Goal: Communication & Community: Connect with others

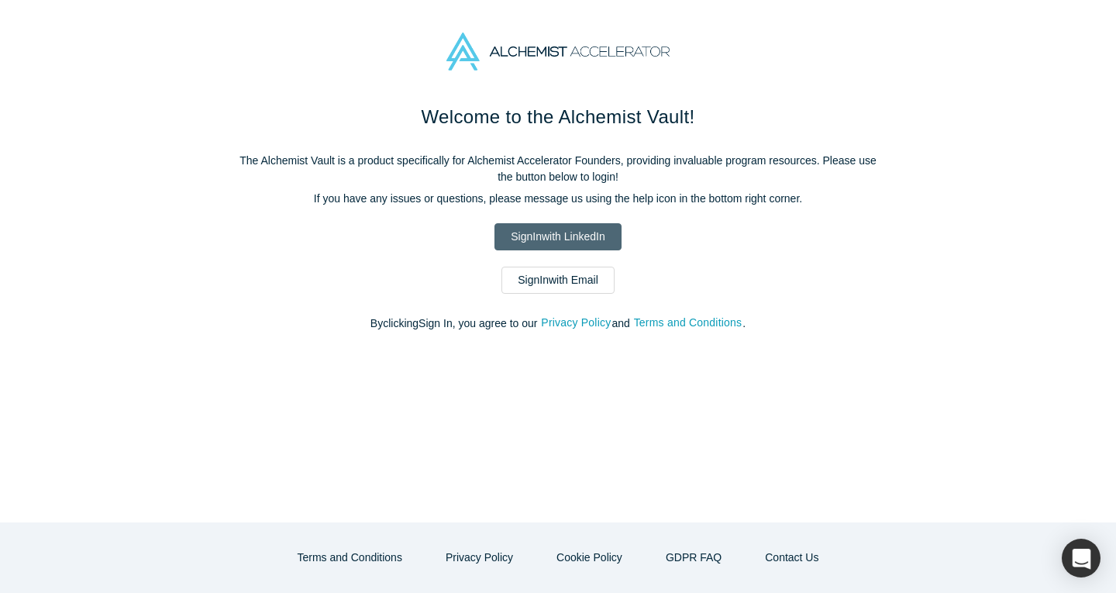
click at [531, 245] on link "Sign In with LinkedIn" at bounding box center [557, 236] width 126 height 27
click at [515, 235] on link "Sign In with LinkedIn" at bounding box center [557, 236] width 126 height 27
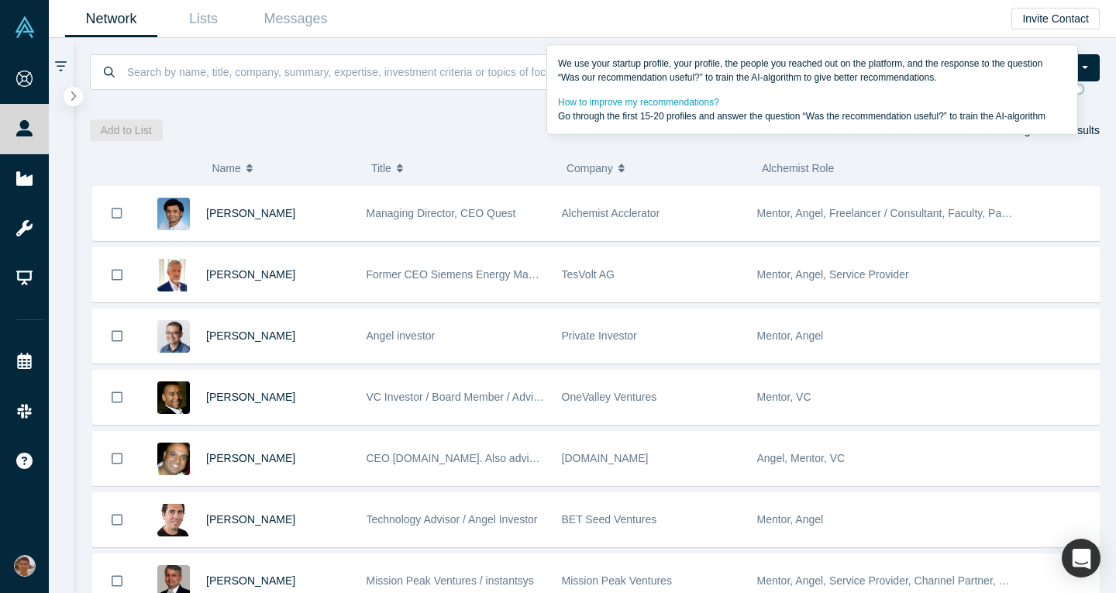
click at [1084, 89] on icon at bounding box center [1078, 89] width 11 height 11
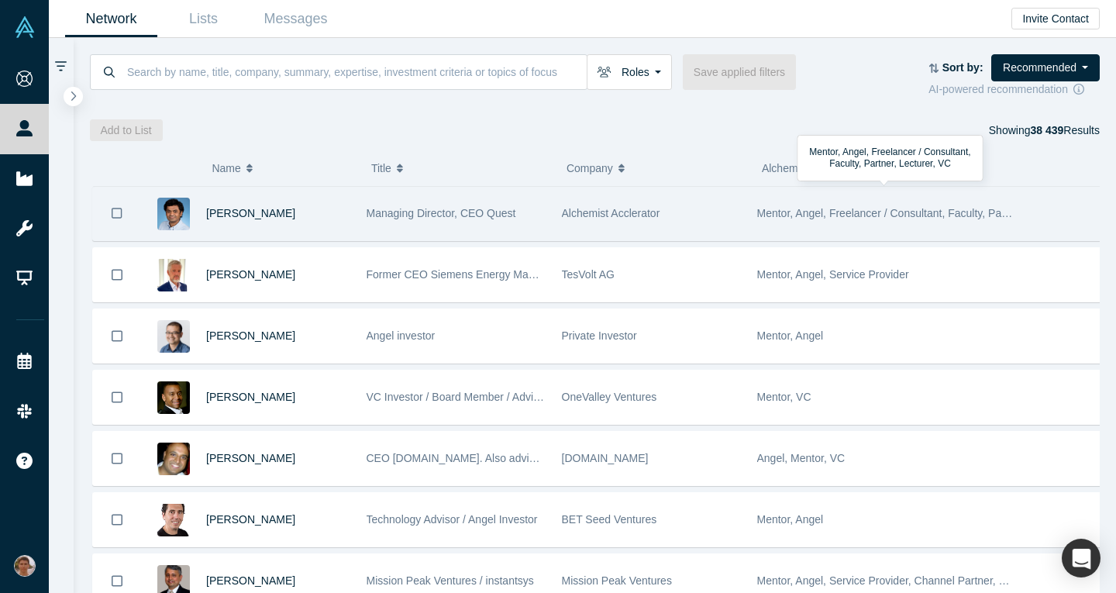
click at [894, 222] on div "Mentor, Angel, Freelancer / Consultant, Faculty, Partner, Lecturer, VC" at bounding box center [885, 213] width 257 height 53
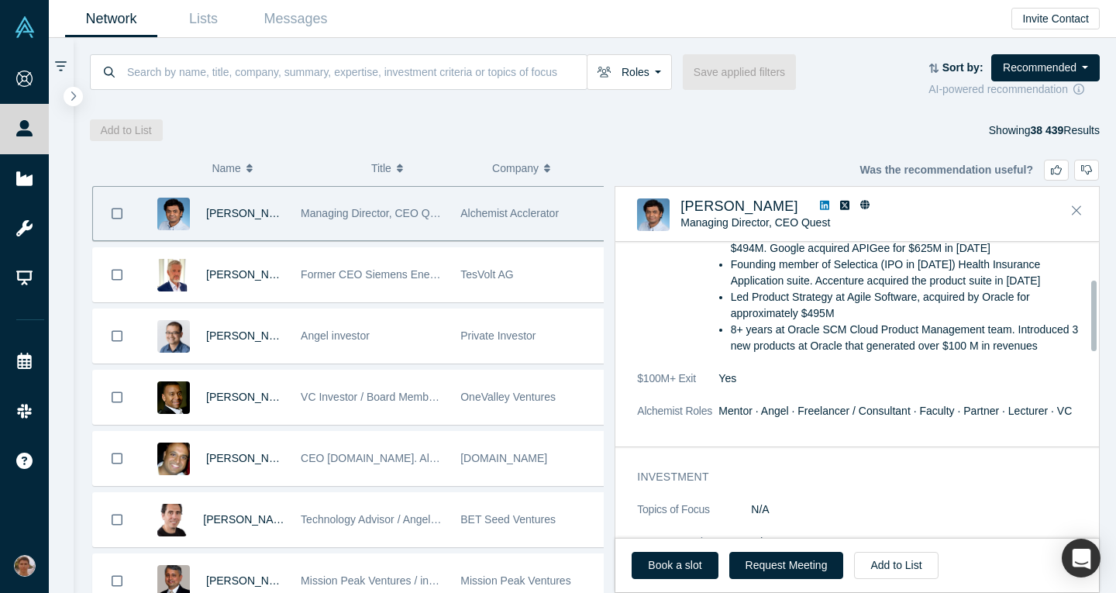
scroll to position [157, 0]
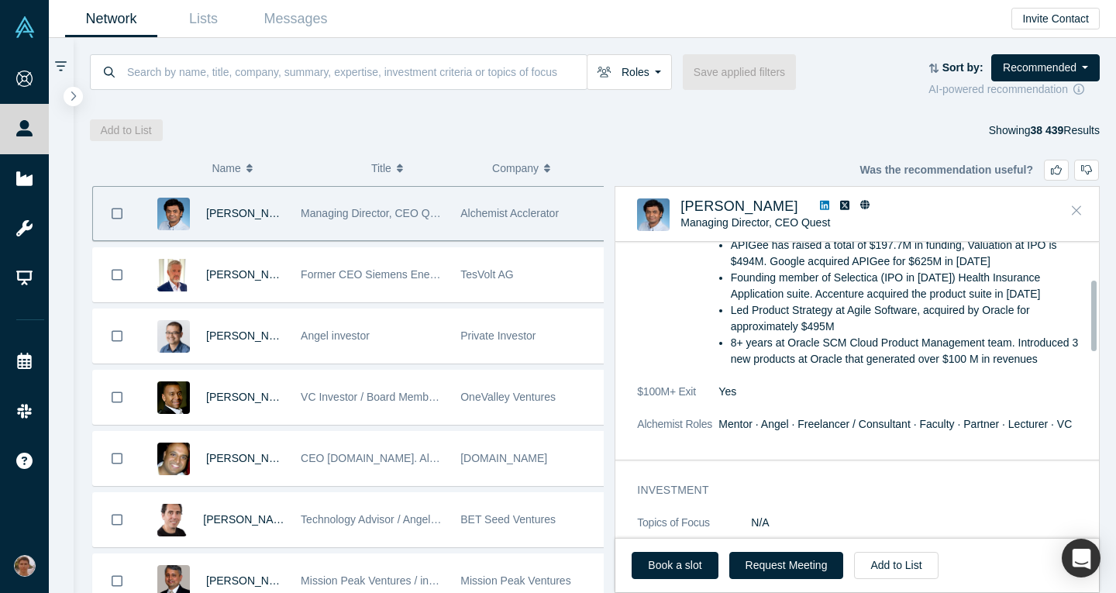
click at [1071, 208] on button "Close" at bounding box center [1076, 210] width 23 height 25
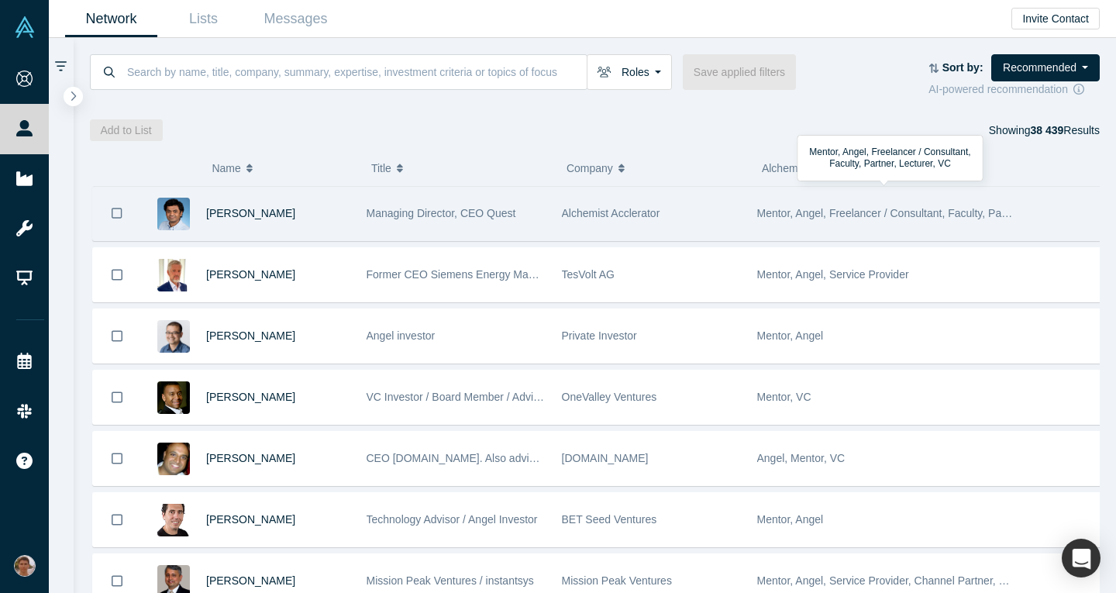
click at [946, 228] on div "Mentor, Angel, Freelancer / Consultant, Faculty, Partner, Lecturer, VC" at bounding box center [885, 213] width 257 height 53
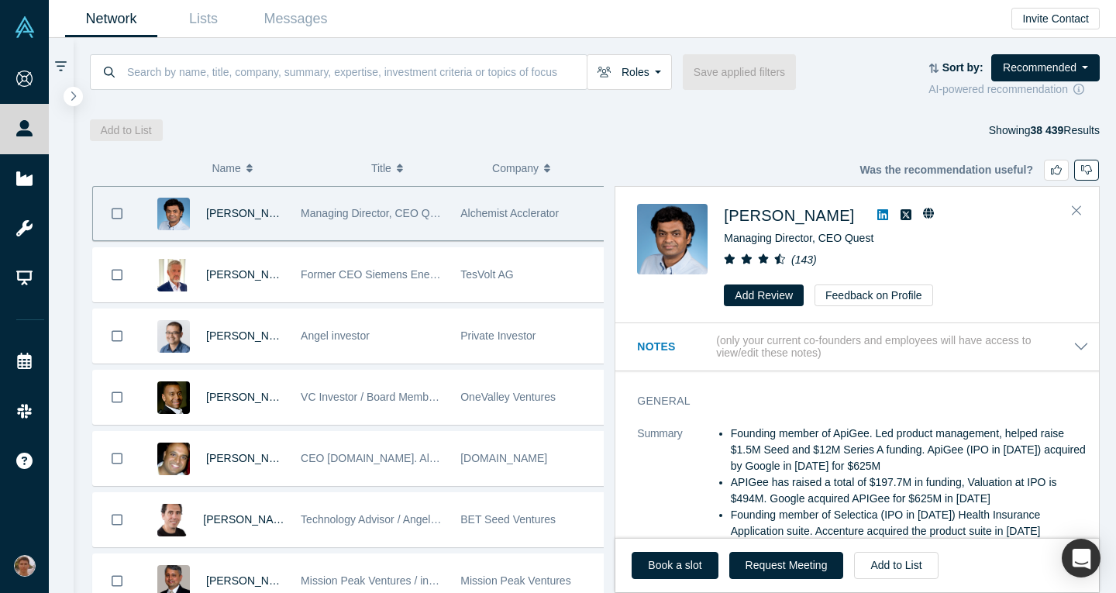
click at [1080, 175] on button "button" at bounding box center [1086, 170] width 25 height 21
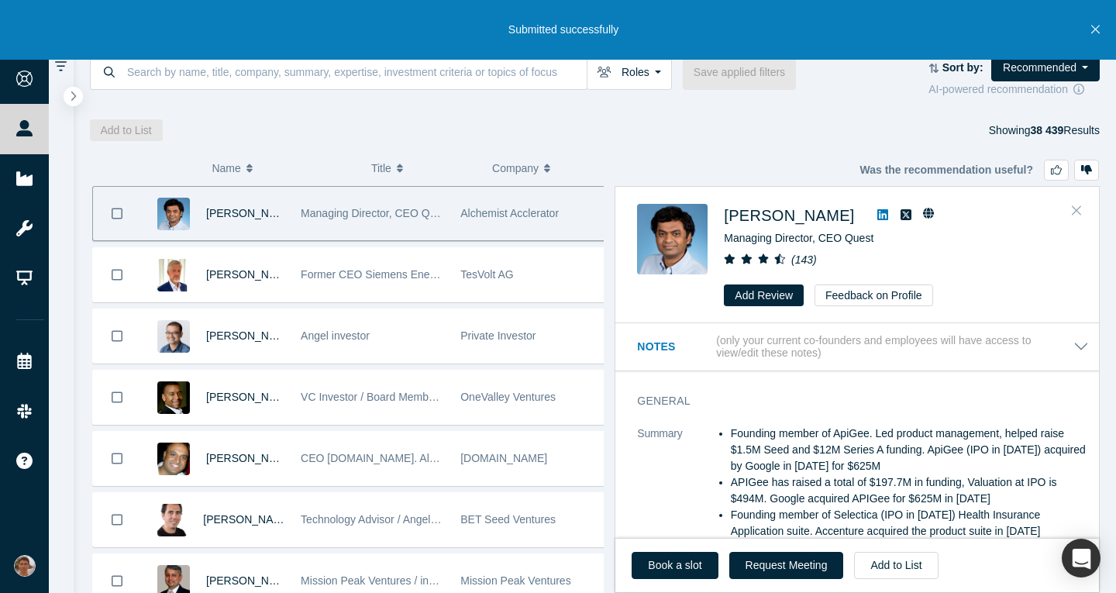
click at [1074, 215] on icon "Close" at bounding box center [1076, 210] width 9 height 14
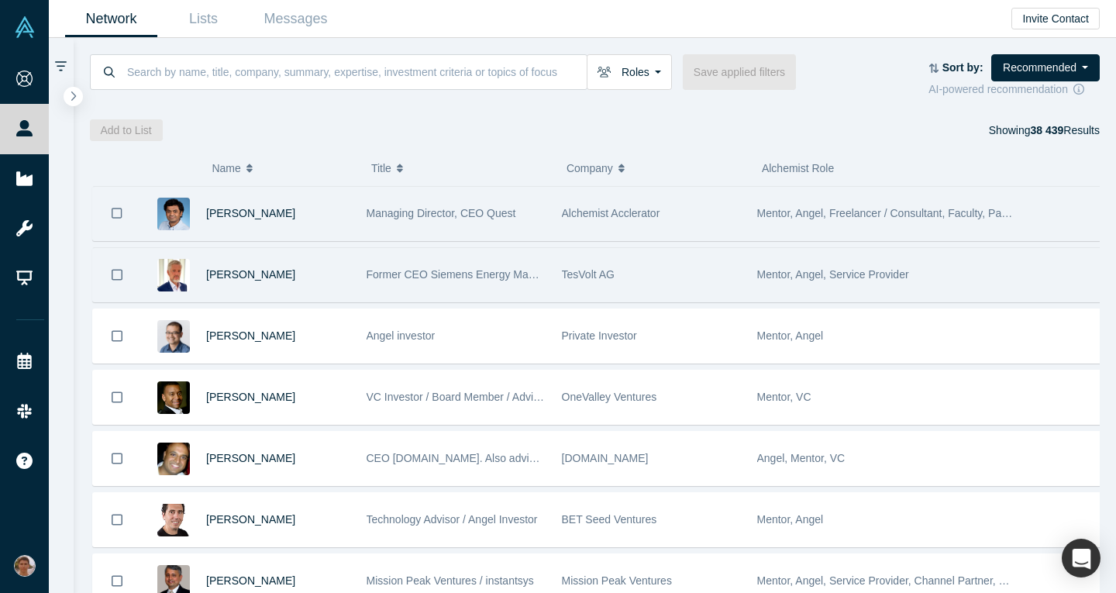
click at [912, 281] on div "Mentor, Angel, Service Provider" at bounding box center [885, 274] width 257 height 53
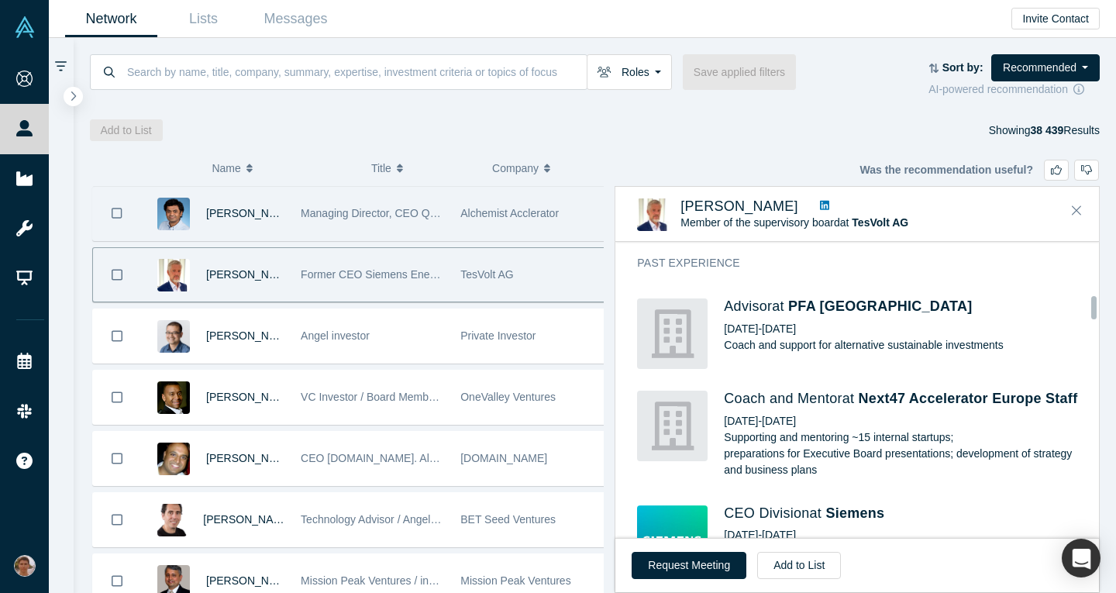
scroll to position [735, 0]
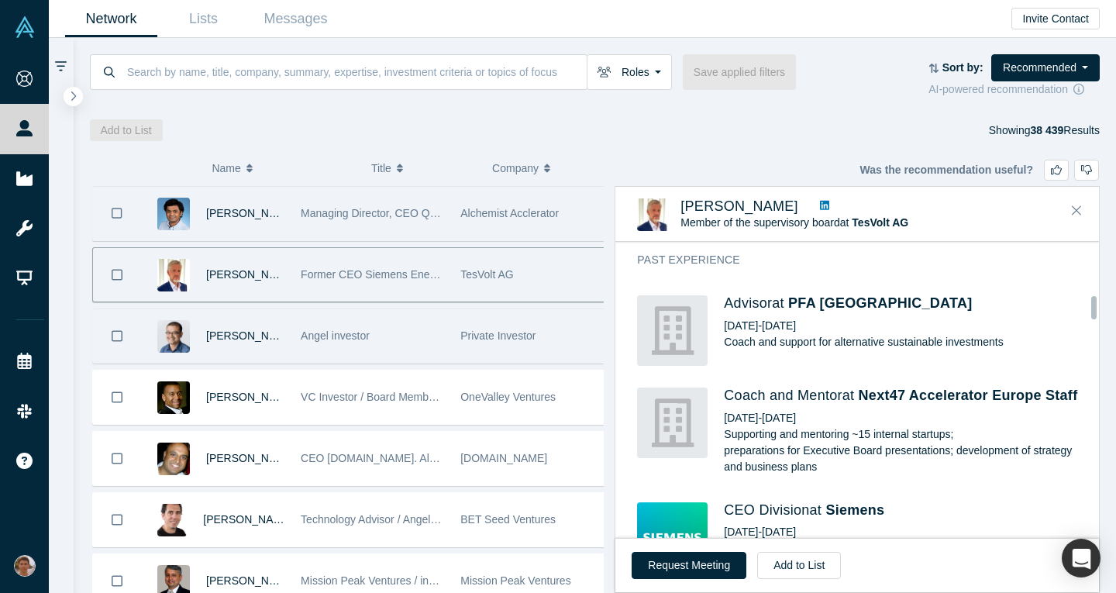
click at [453, 353] on div "Private Investor" at bounding box center [533, 335] width 160 height 53
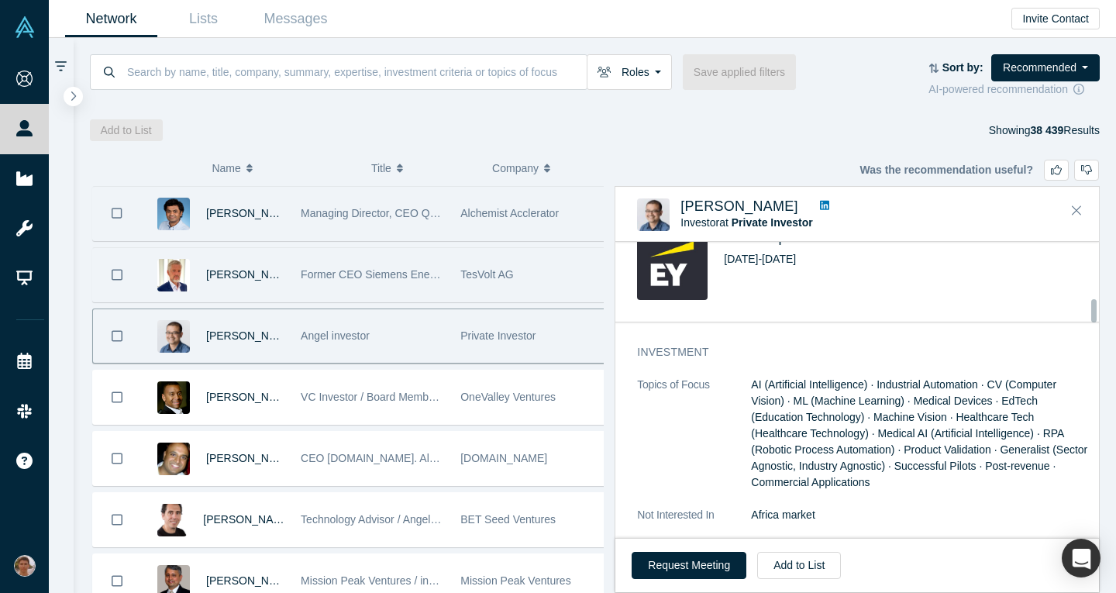
scroll to position [1185, 0]
click at [794, 564] on button "Add to List" at bounding box center [799, 565] width 84 height 27
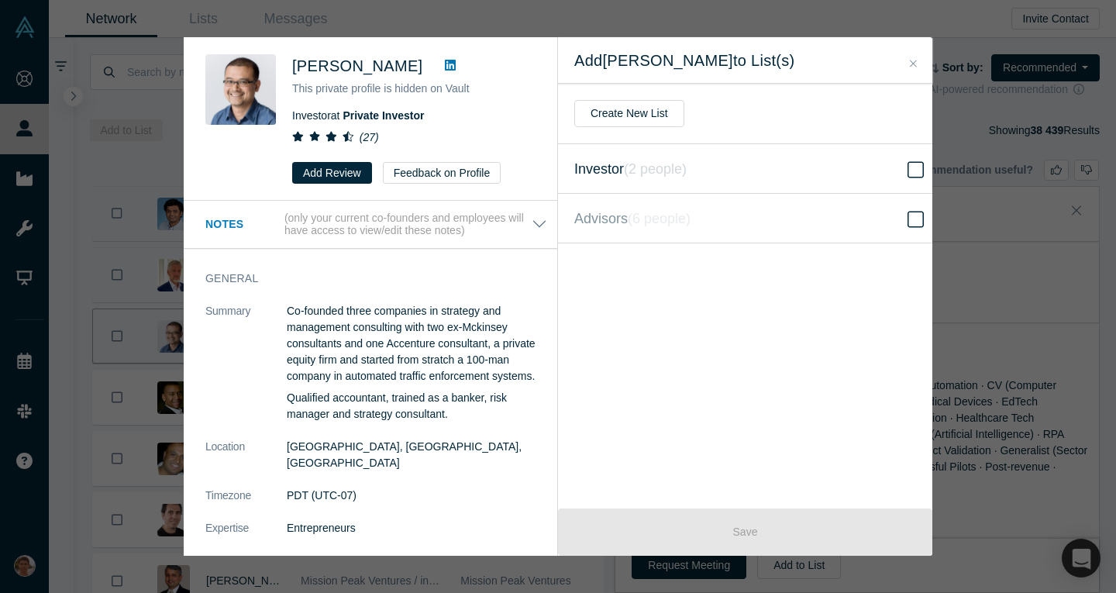
click at [909, 164] on icon at bounding box center [916, 169] width 16 height 19
click at [0, 0] on input "Investor ( 2 people )" at bounding box center [0, 0] width 0 height 0
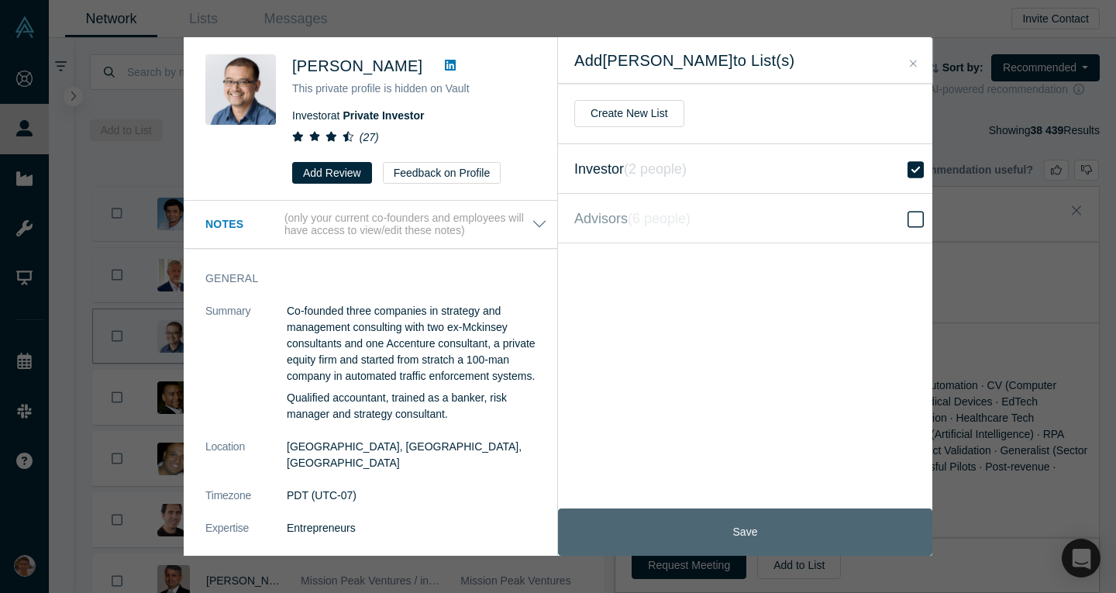
click at [680, 546] on button "Save" at bounding box center [745, 531] width 374 height 47
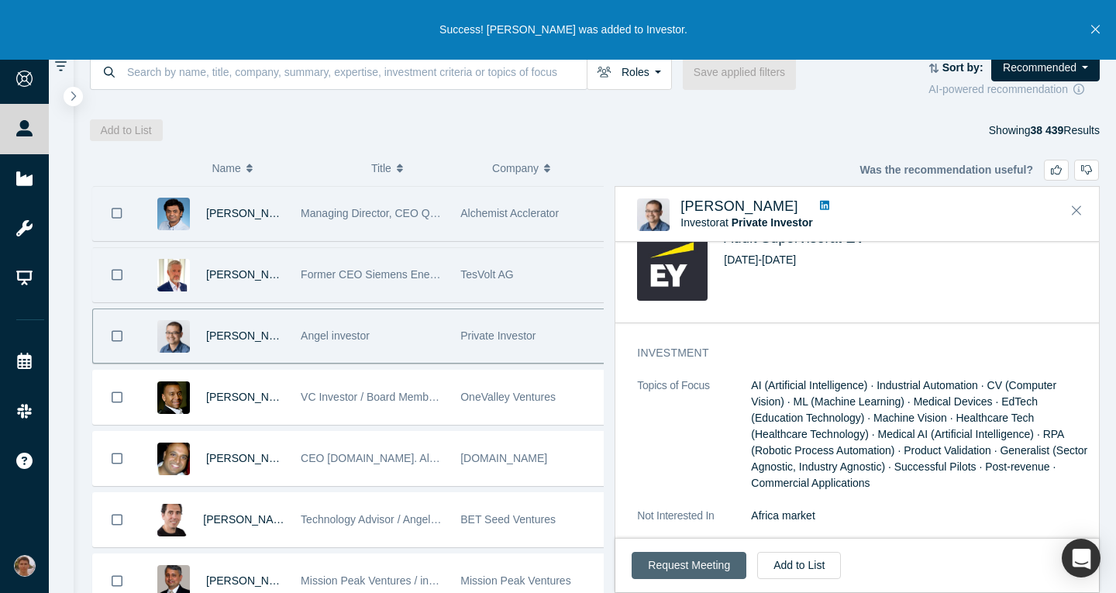
click at [702, 574] on button "Request Meeting" at bounding box center [689, 565] width 115 height 27
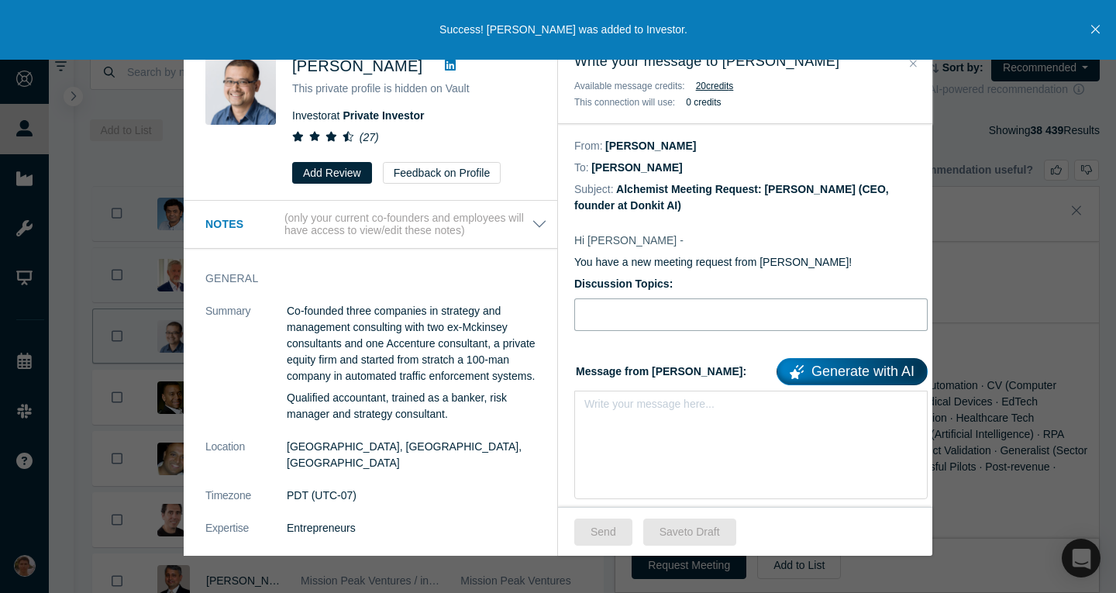
click at [749, 316] on input "Discussion Topics:" at bounding box center [750, 314] width 353 height 33
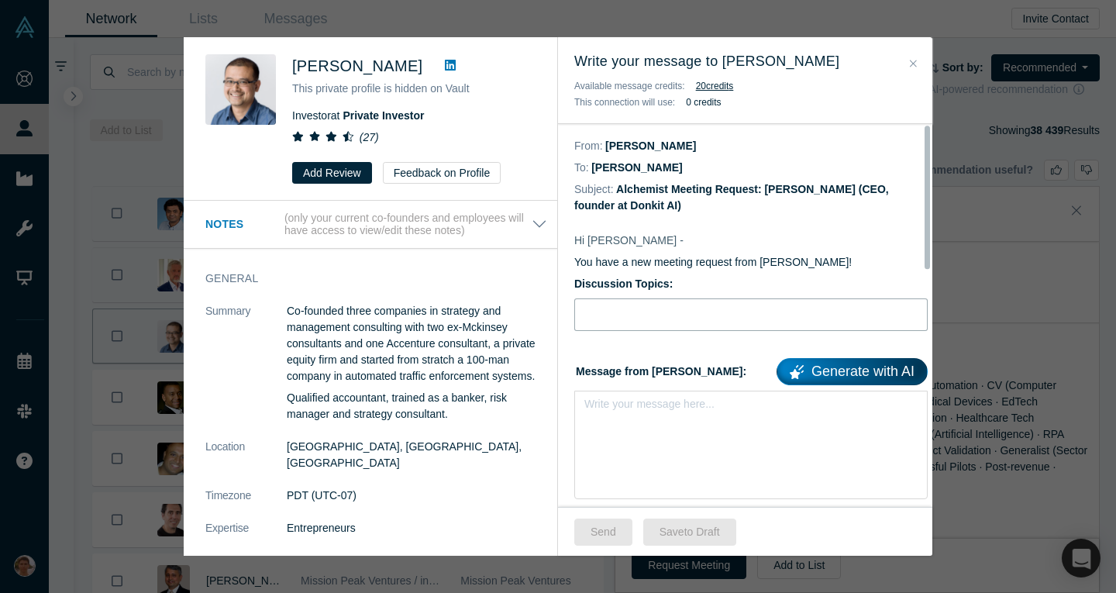
scroll to position [2, 0]
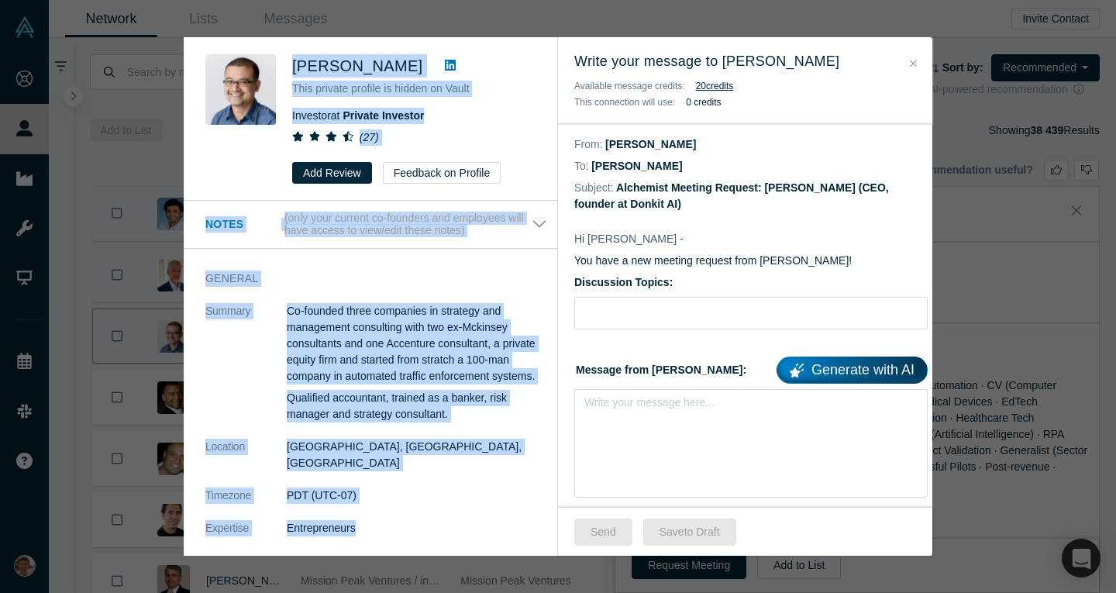
drag, startPoint x: 286, startPoint y: 67, endPoint x: 500, endPoint y: 500, distance: 482.5
click at [500, 500] on div "Was the recommendation useful? Danny Chee This private profile is hidden on Vau…" at bounding box center [371, 296] width 374 height 518
click at [505, 464] on dl "Summary Co-founded three companies in strategy and management consulting with t…" at bounding box center [376, 460] width 342 height 315
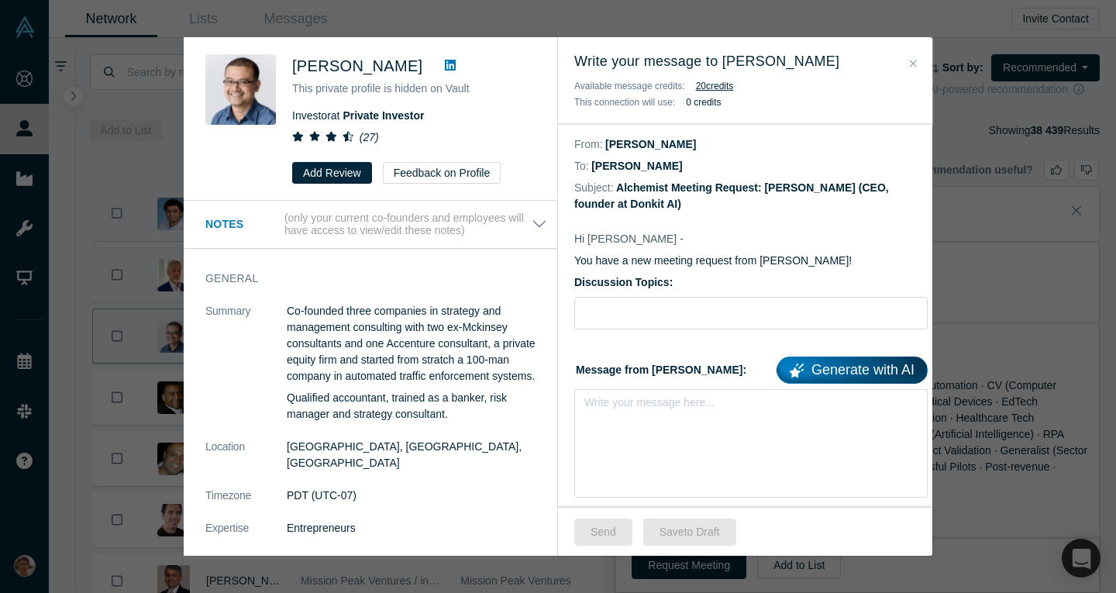
click at [445, 65] on icon at bounding box center [450, 65] width 11 height 12
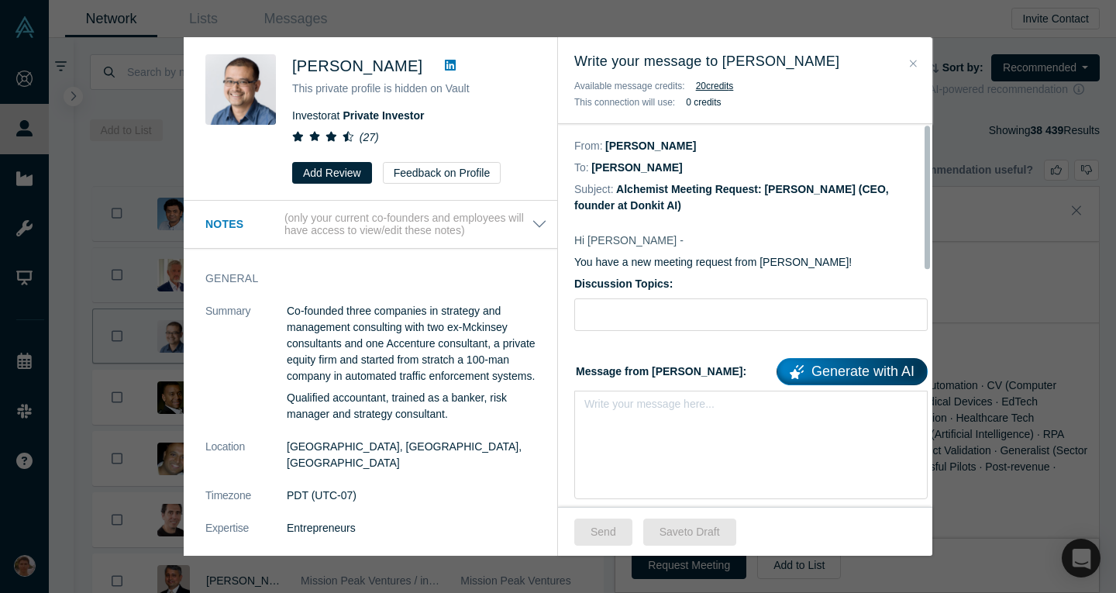
scroll to position [1, 0]
click at [714, 299] on input "Discussion Topics:" at bounding box center [750, 314] width 353 height 33
type input "З"
type input "Pitch feedback"
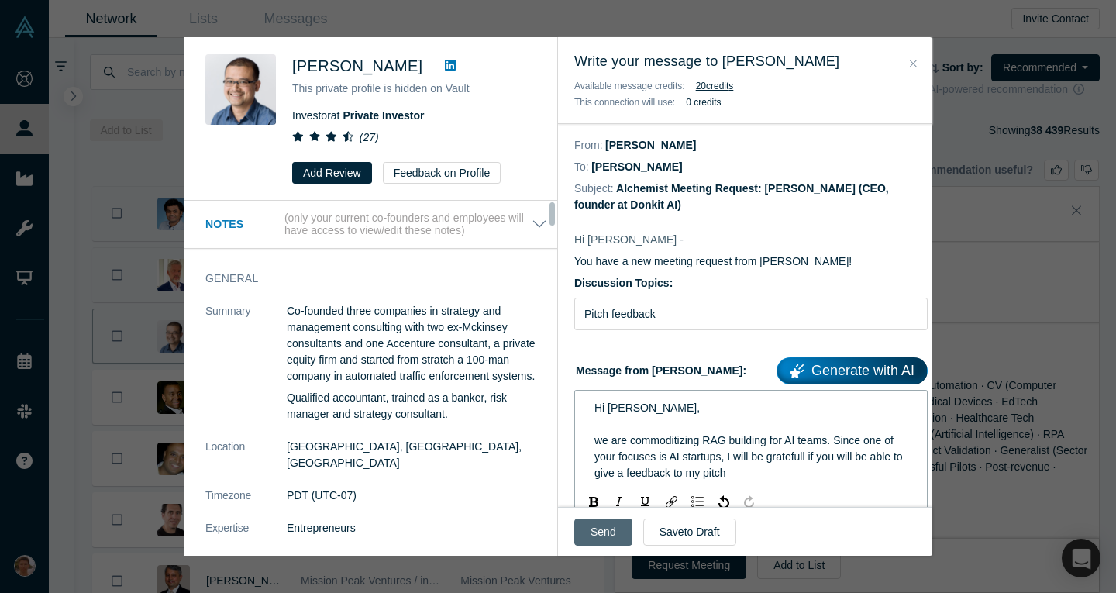
click at [587, 529] on button "Send" at bounding box center [603, 531] width 58 height 27
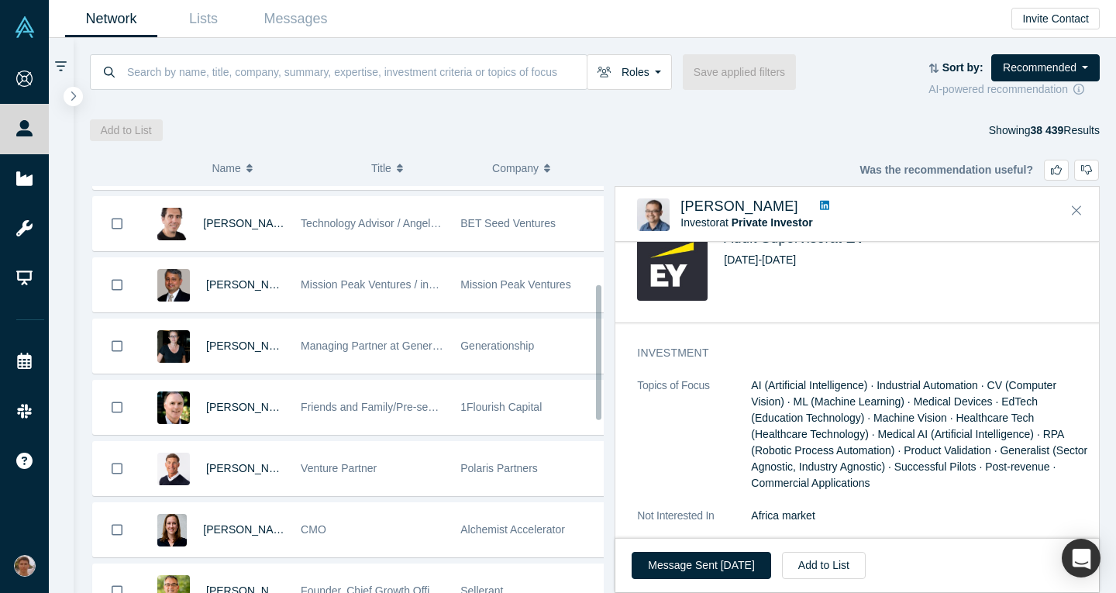
scroll to position [264, 0]
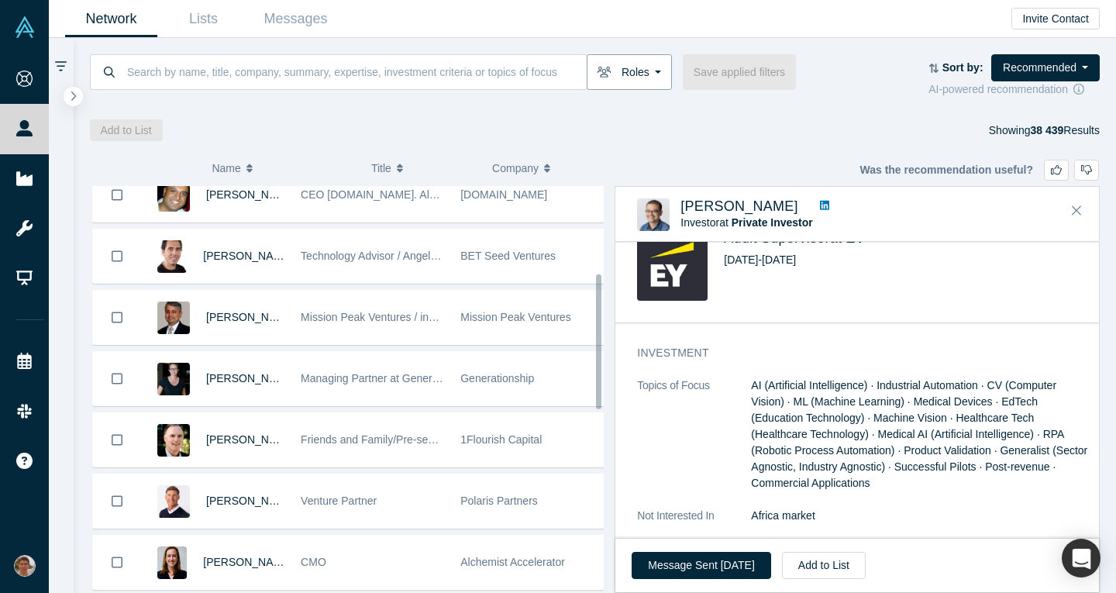
click at [659, 78] on button "Roles" at bounding box center [629, 72] width 85 height 36
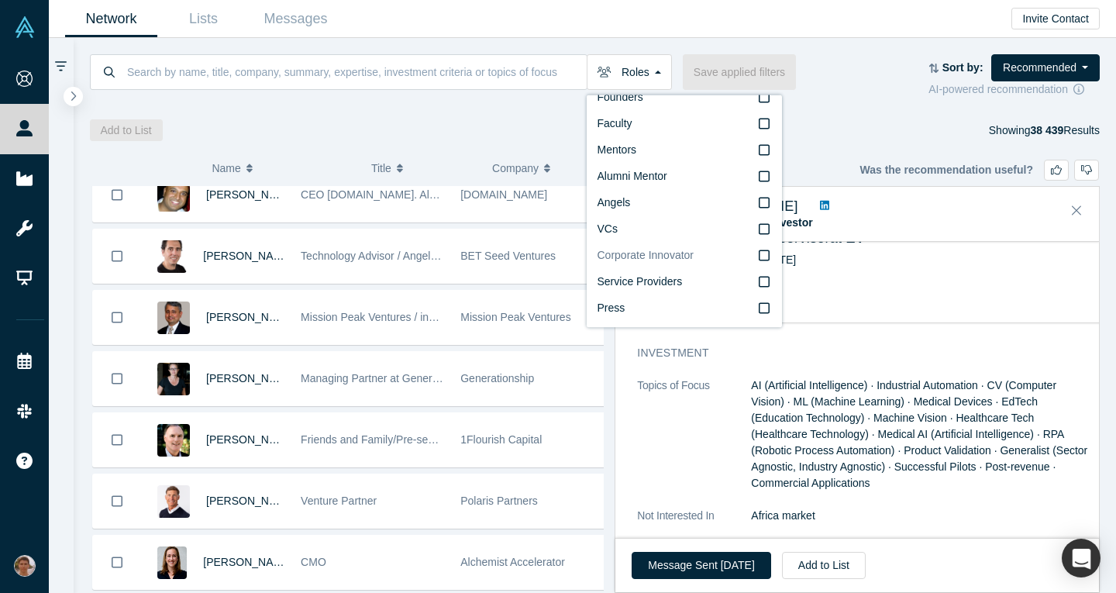
click at [666, 257] on span "Corporate Innovator" at bounding box center [646, 255] width 97 height 12
click at [0, 0] on input "Corporate Innovator" at bounding box center [0, 0] width 0 height 0
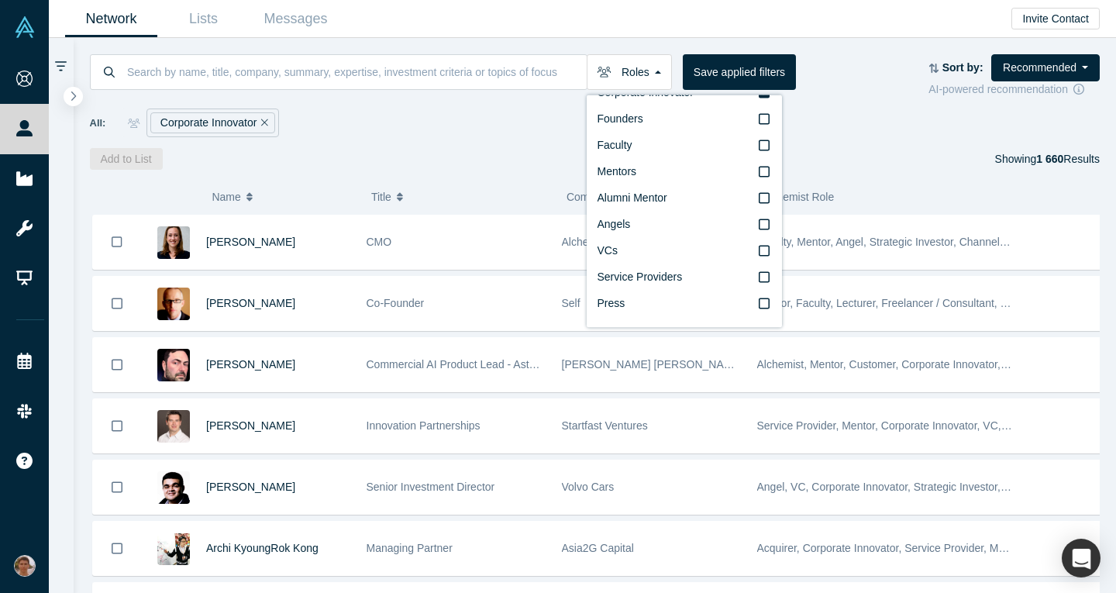
click at [917, 172] on div "( 0 ) Name Title Company Alchemist Role Devon Crews CMO Alchemist Accelerator F…" at bounding box center [595, 381] width 1043 height 423
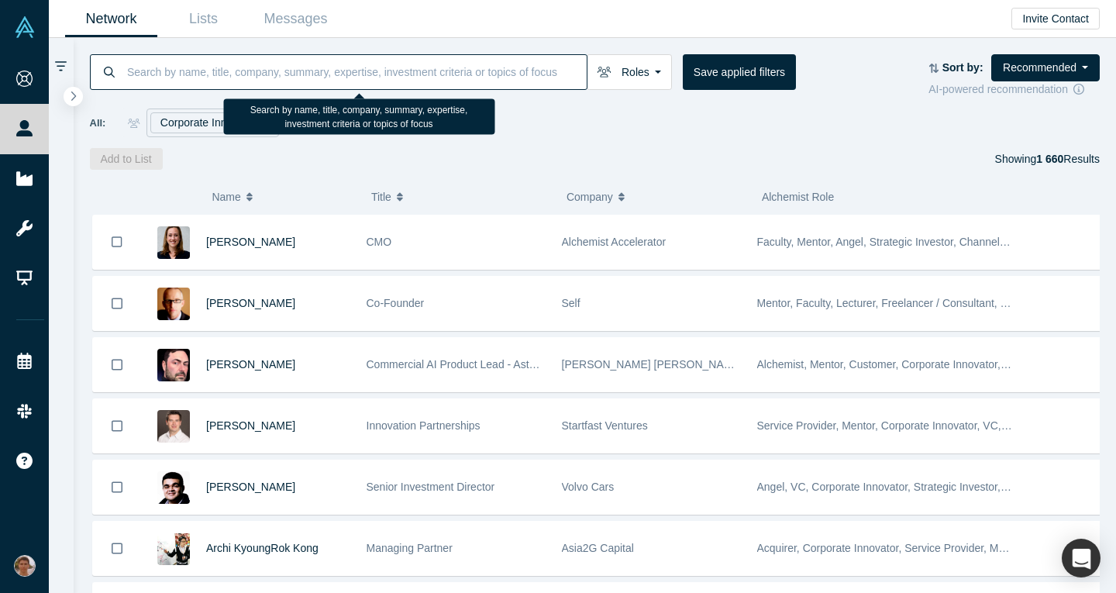
click at [394, 71] on input at bounding box center [356, 71] width 461 height 36
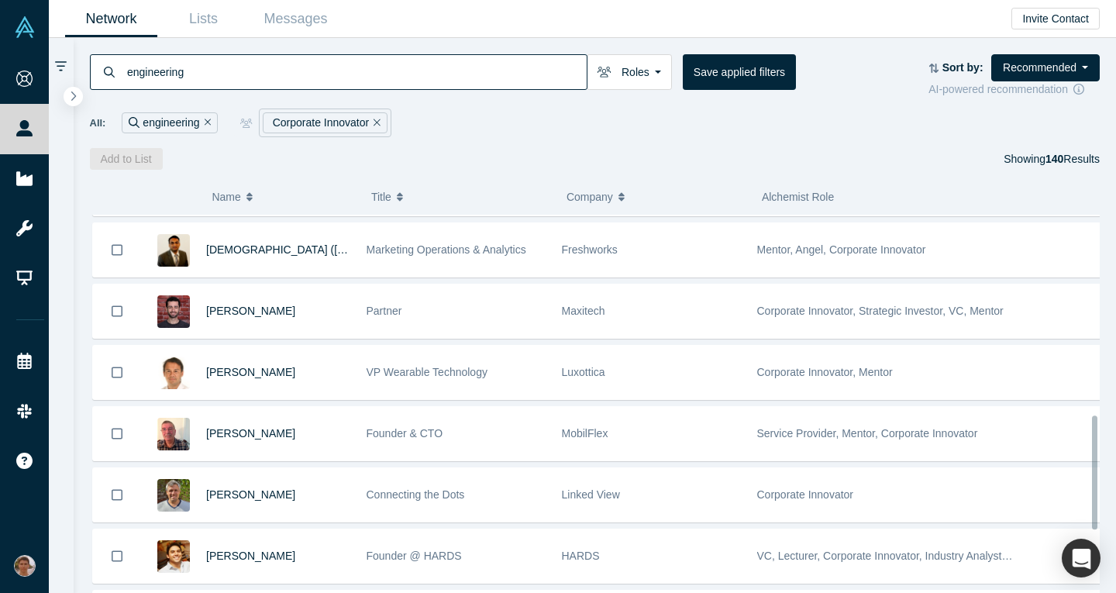
scroll to position [666, 0]
click at [1041, 77] on button "Recommended" at bounding box center [1045, 67] width 109 height 27
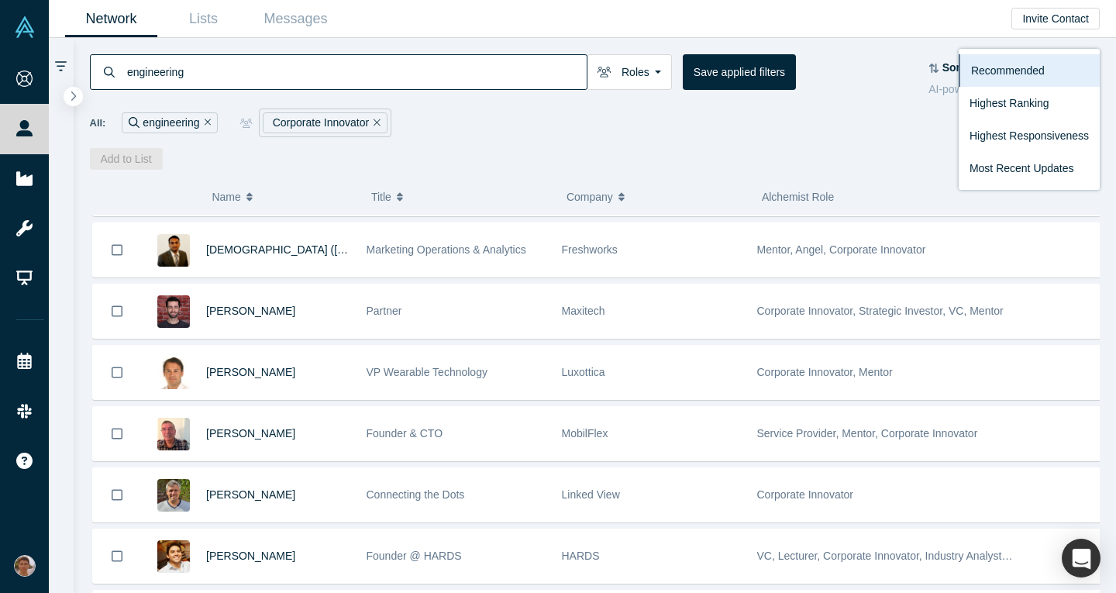
click at [828, 167] on div "Add to List Showing 140 Results" at bounding box center [595, 159] width 1011 height 22
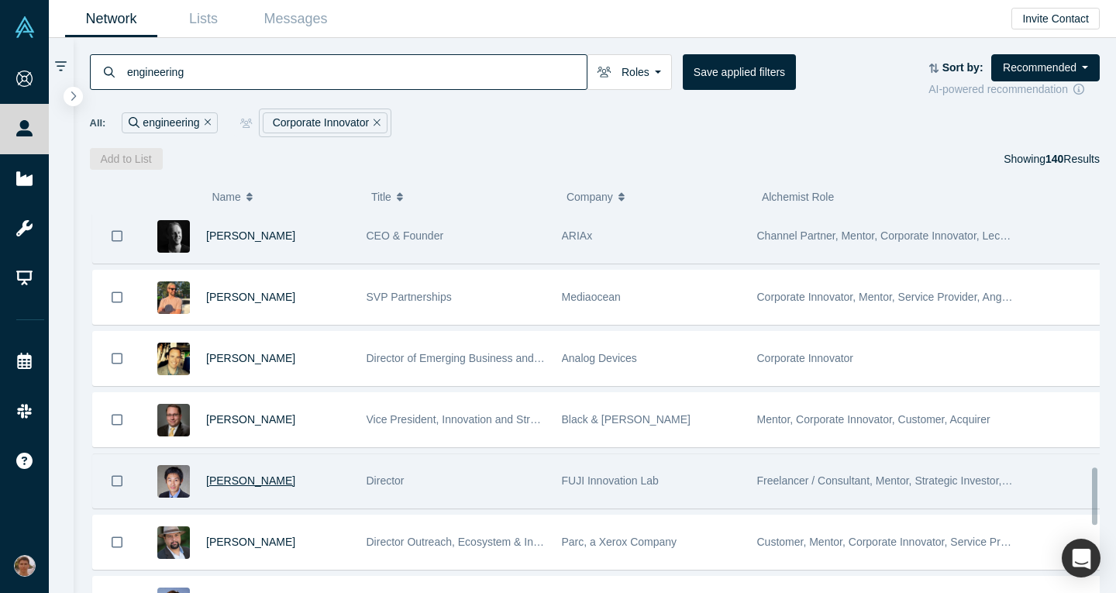
scroll to position [1658, 0]
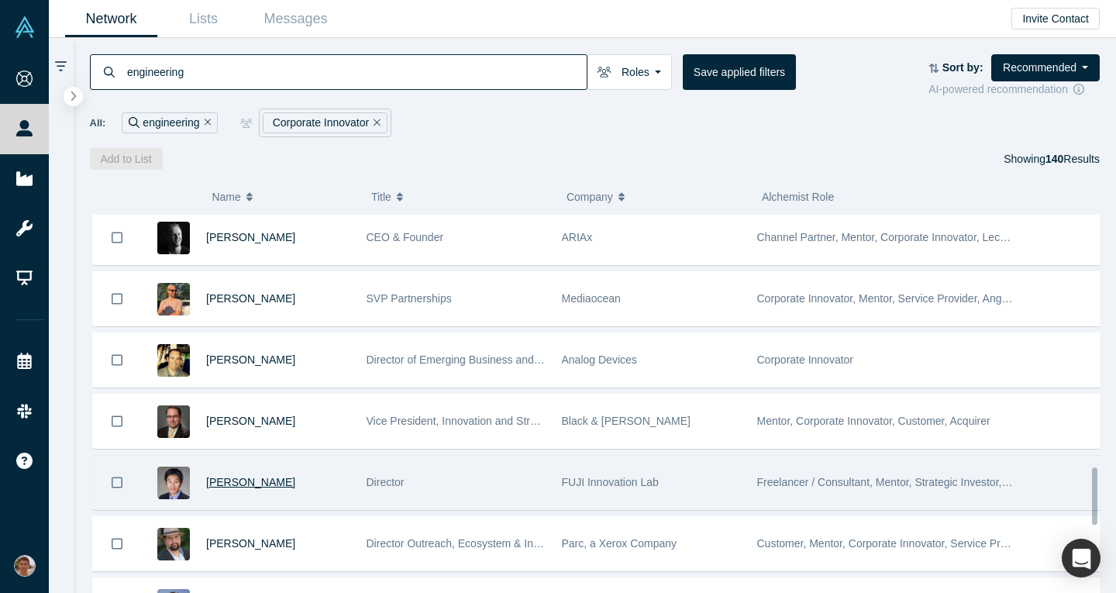
click at [162, 67] on input "engineering" at bounding box center [356, 71] width 461 height 36
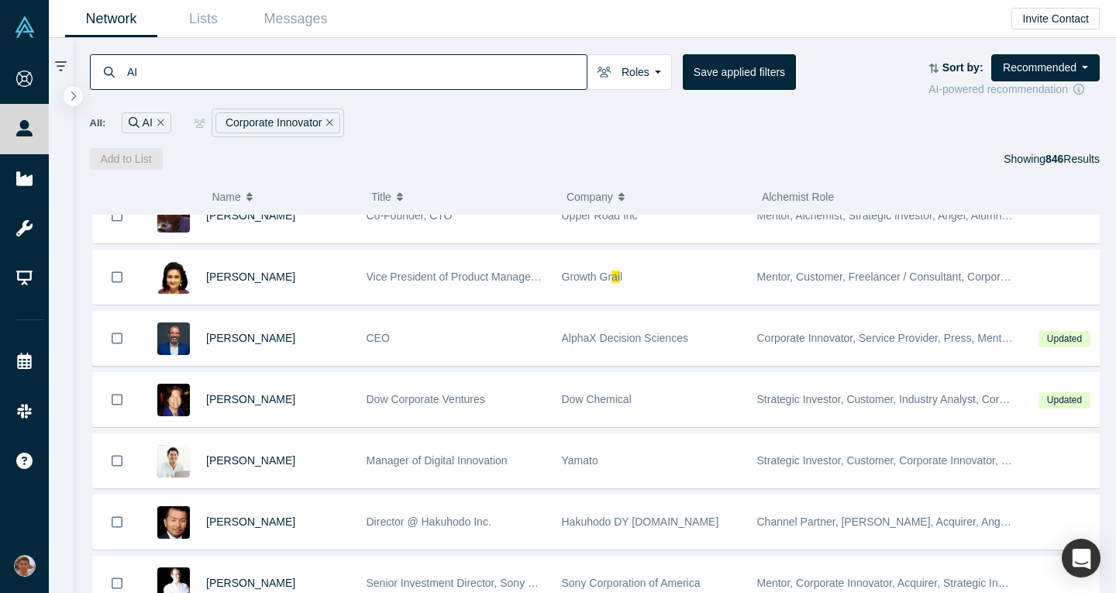
scroll to position [1129, 0]
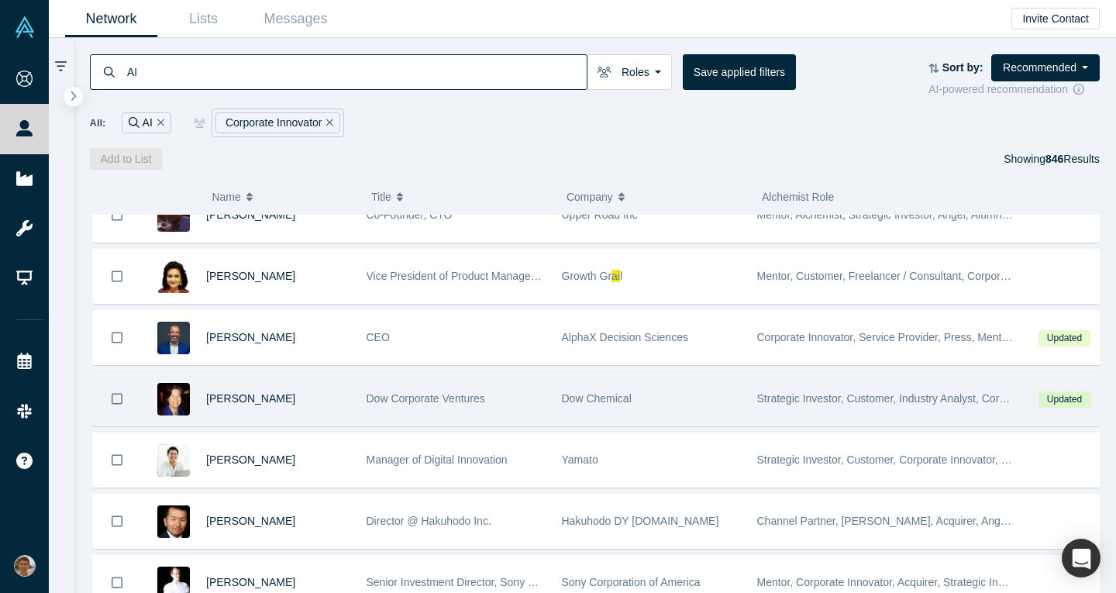
drag, startPoint x: 388, startPoint y: 397, endPoint x: 298, endPoint y: 415, distance: 92.6
click at [298, 415] on div "Kathleen Jurman" at bounding box center [278, 398] width 144 height 53
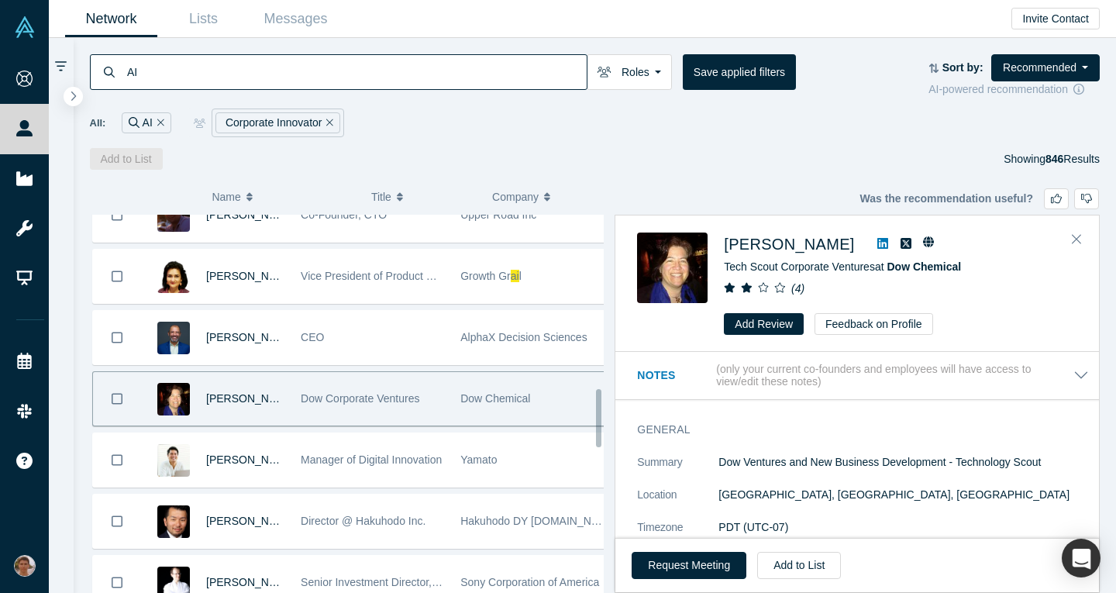
drag, startPoint x: 320, startPoint y: 404, endPoint x: 722, endPoint y: 439, distance: 403.0
click at [722, 439] on div "General Summary Dow Ventures and New Business Development - Technology Scout Lo…" at bounding box center [862, 552] width 495 height 282
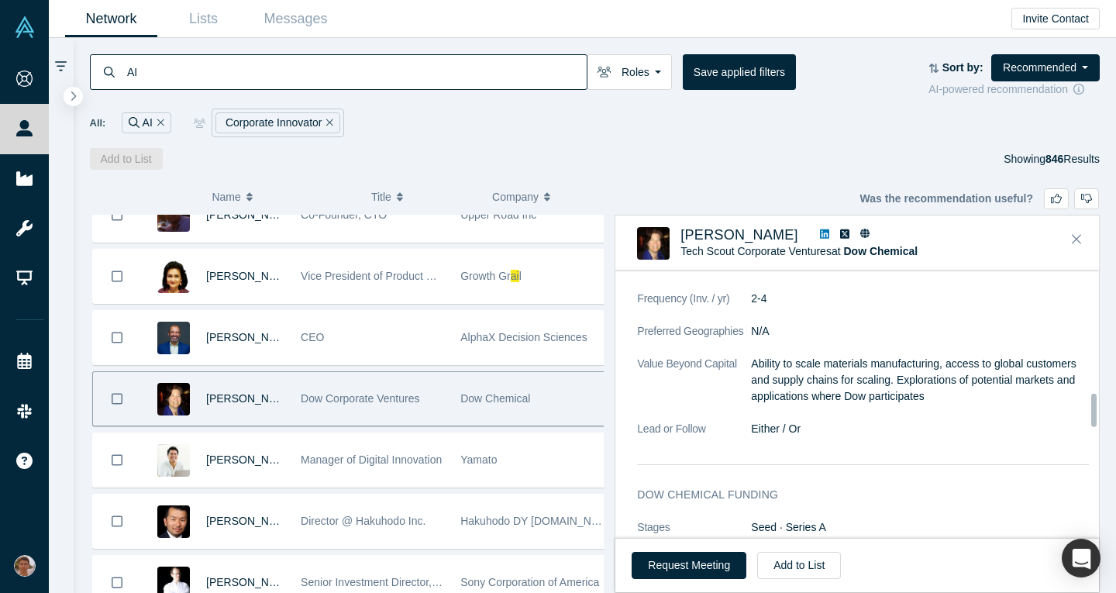
scroll to position [1241, 0]
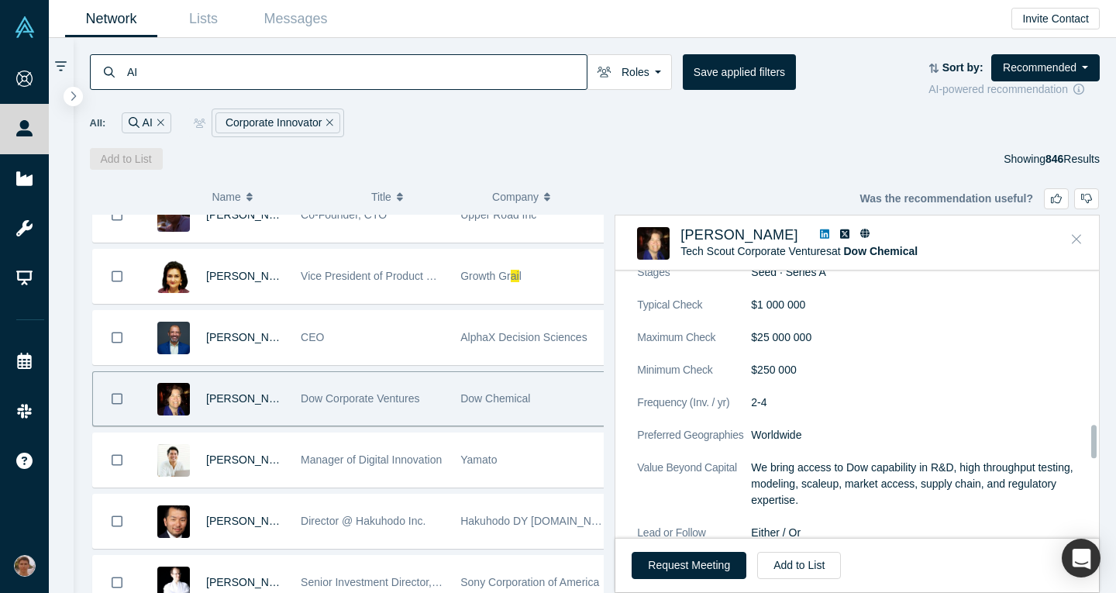
click at [1083, 247] on button "Close" at bounding box center [1076, 239] width 23 height 25
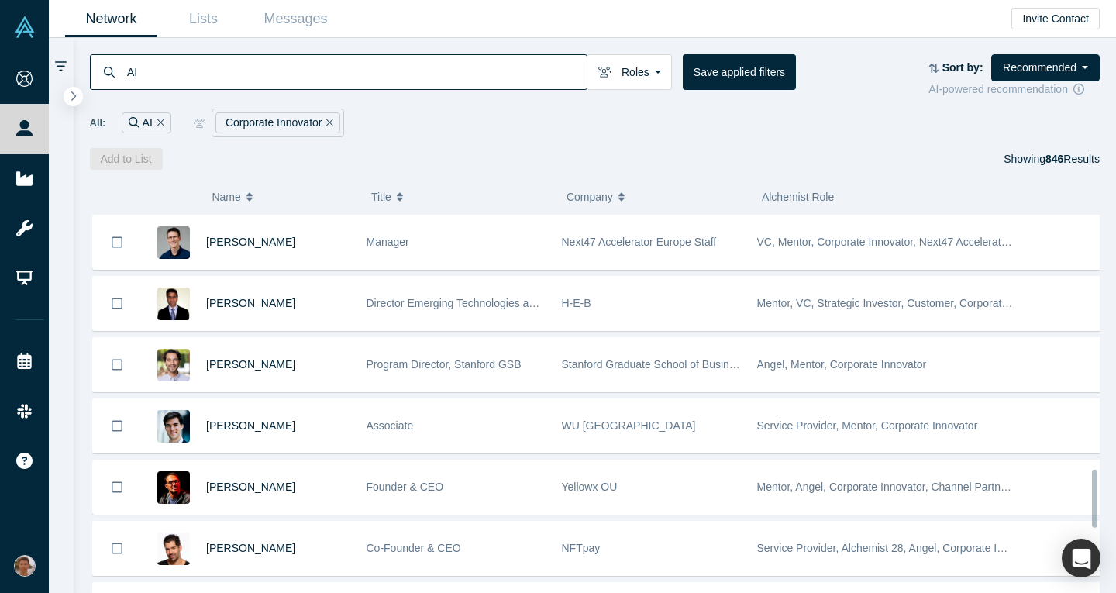
scroll to position [1654, 0]
click at [326, 81] on input "AI" at bounding box center [356, 71] width 461 height 36
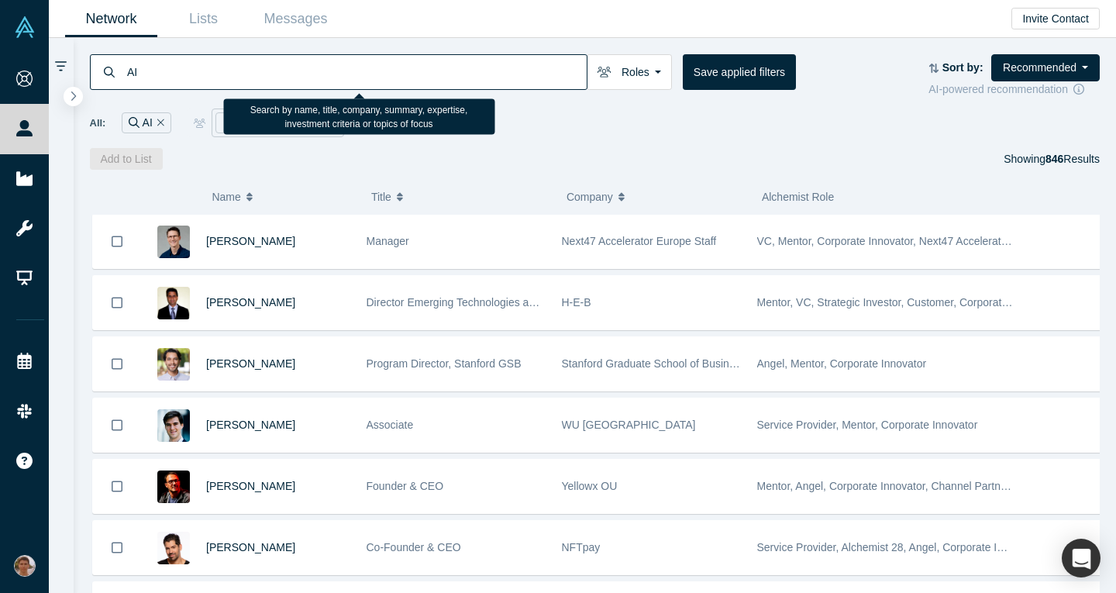
click at [326, 81] on input "AI" at bounding box center [356, 71] width 461 height 36
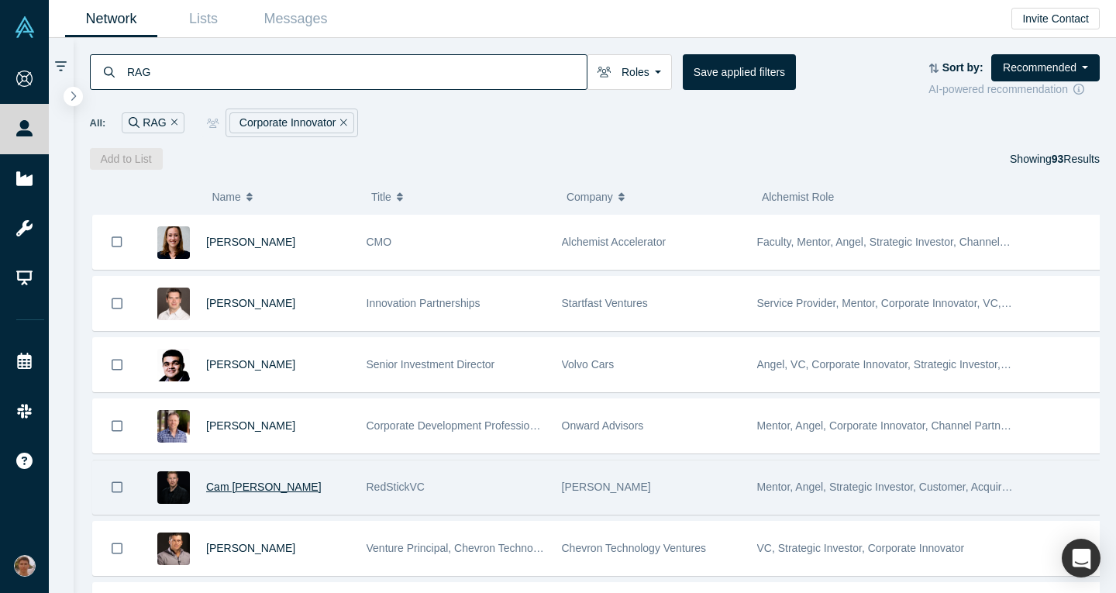
type input "RAG"
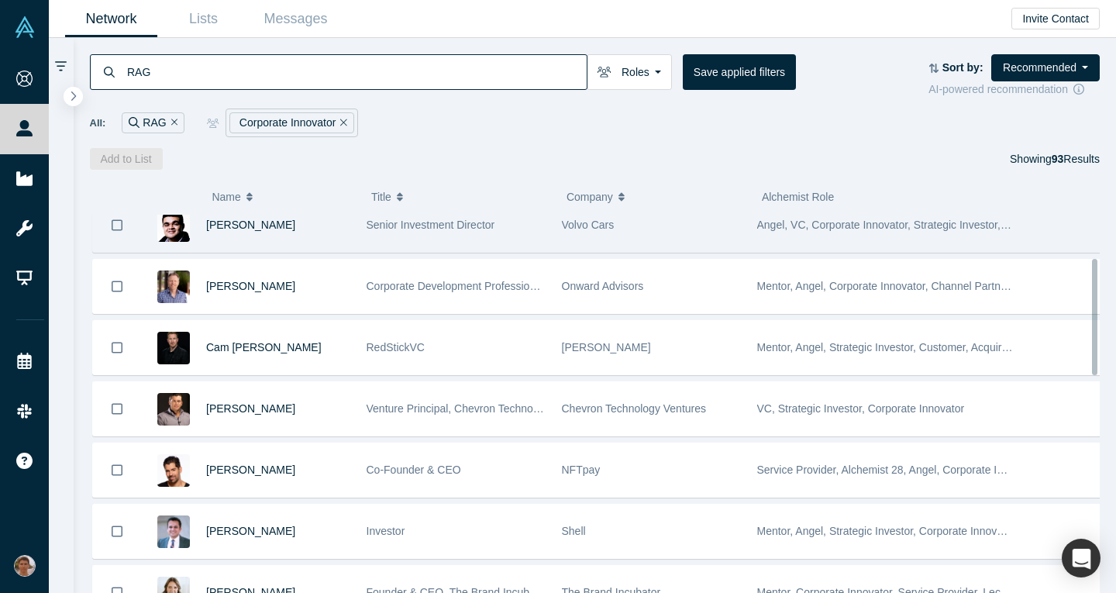
scroll to position [151, 0]
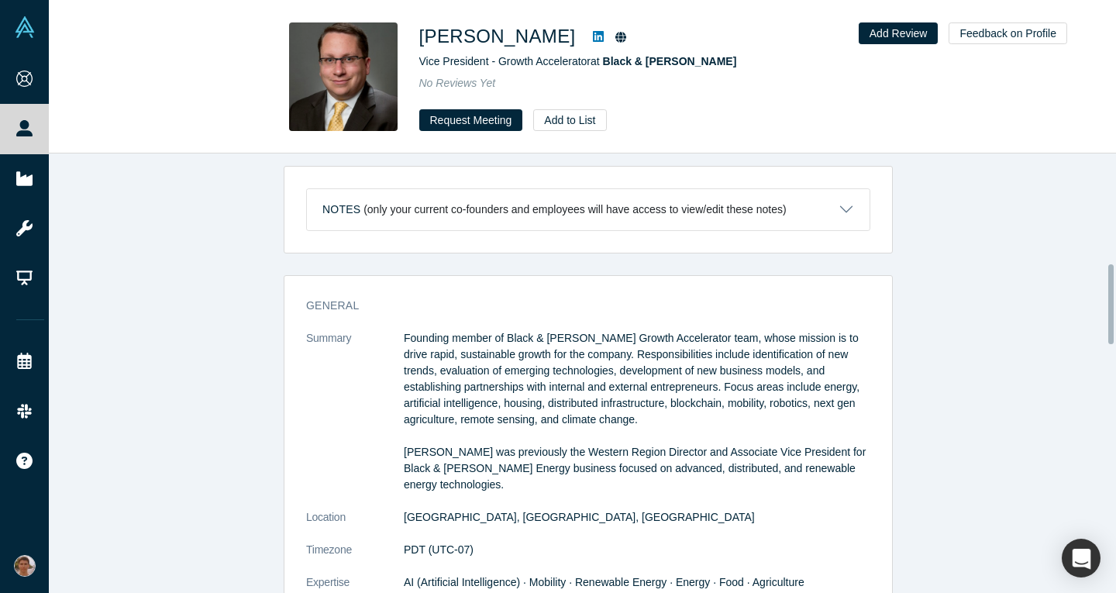
scroll to position [603, 0]
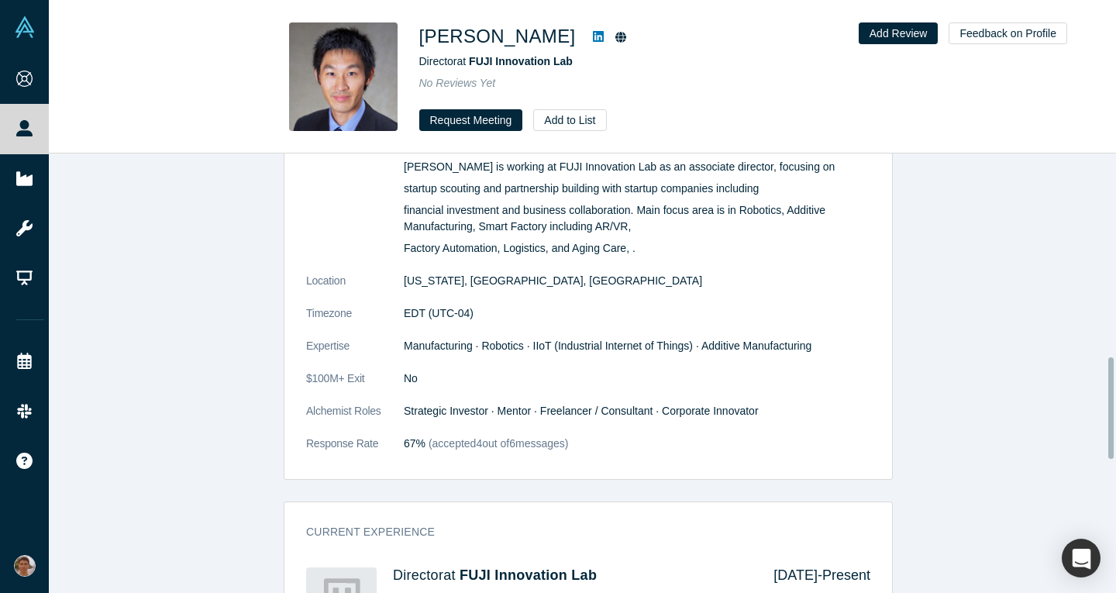
scroll to position [883, 0]
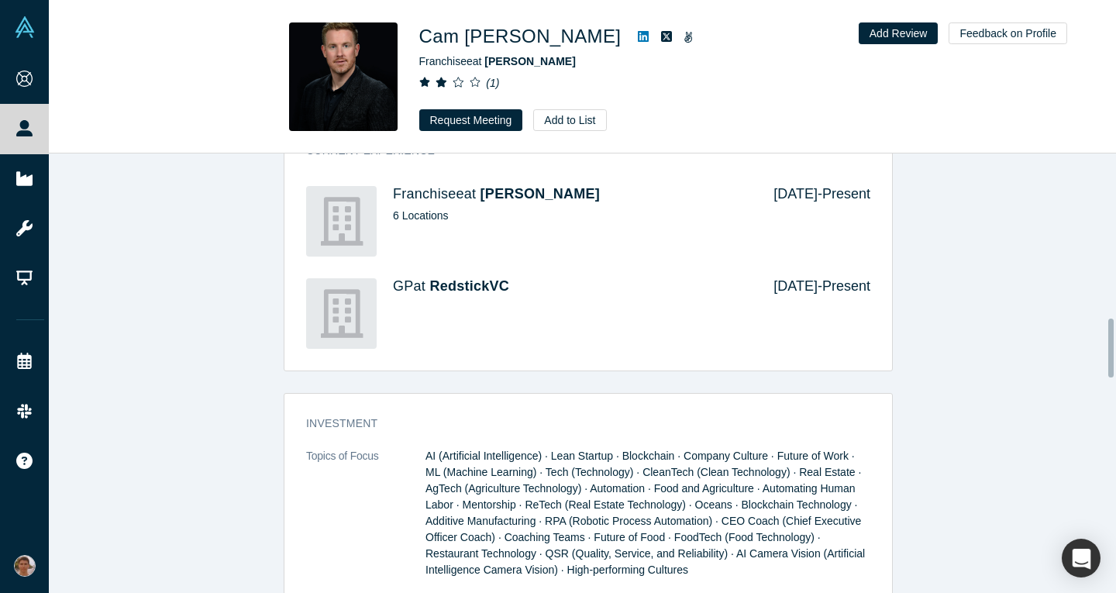
scroll to position [1393, 0]
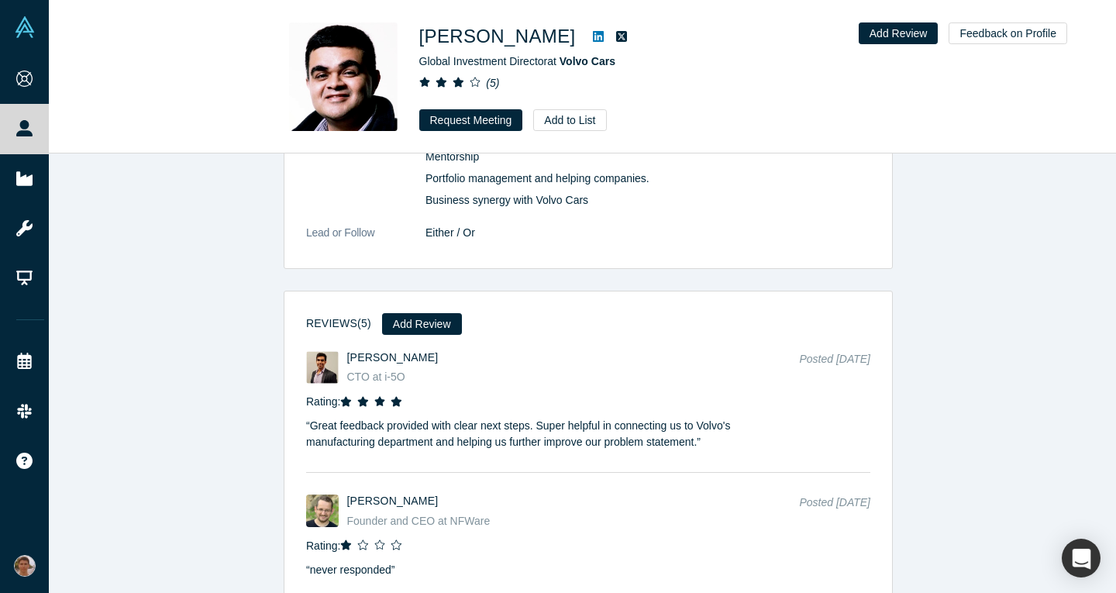
scroll to position [2754, 0]
click at [460, 117] on button "Request Meeting" at bounding box center [471, 120] width 104 height 22
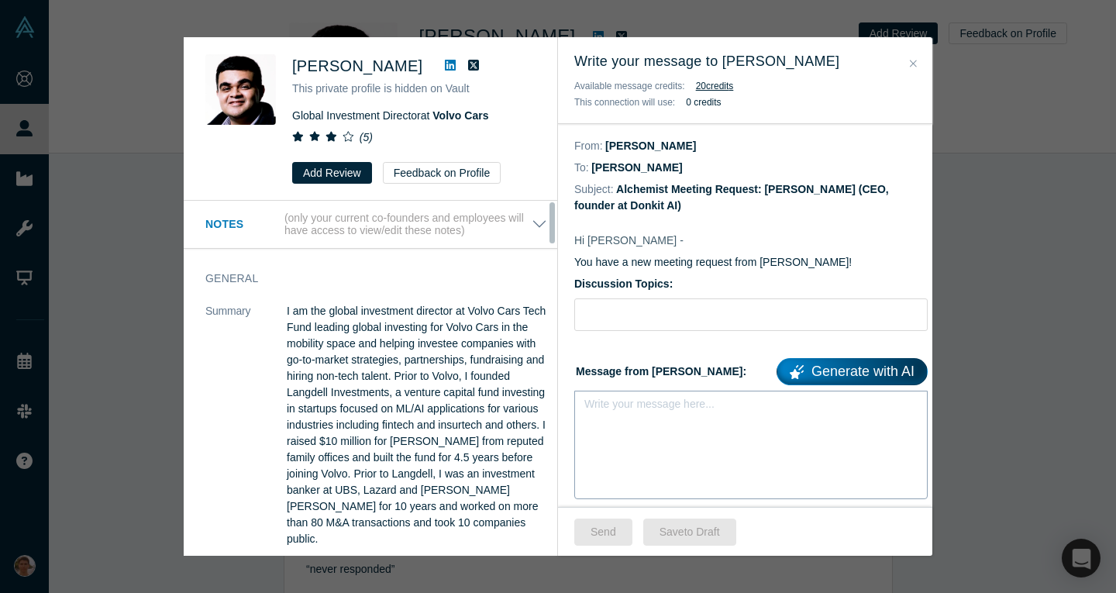
click at [646, 429] on div "Write your message here..." at bounding box center [750, 445] width 353 height 109
click at [650, 312] on input "Discussion Topics:" at bounding box center [750, 314] width 353 height 33
type input "Pitch feedback"
click at [651, 423] on div "Write your message here..." at bounding box center [750, 445] width 353 height 109
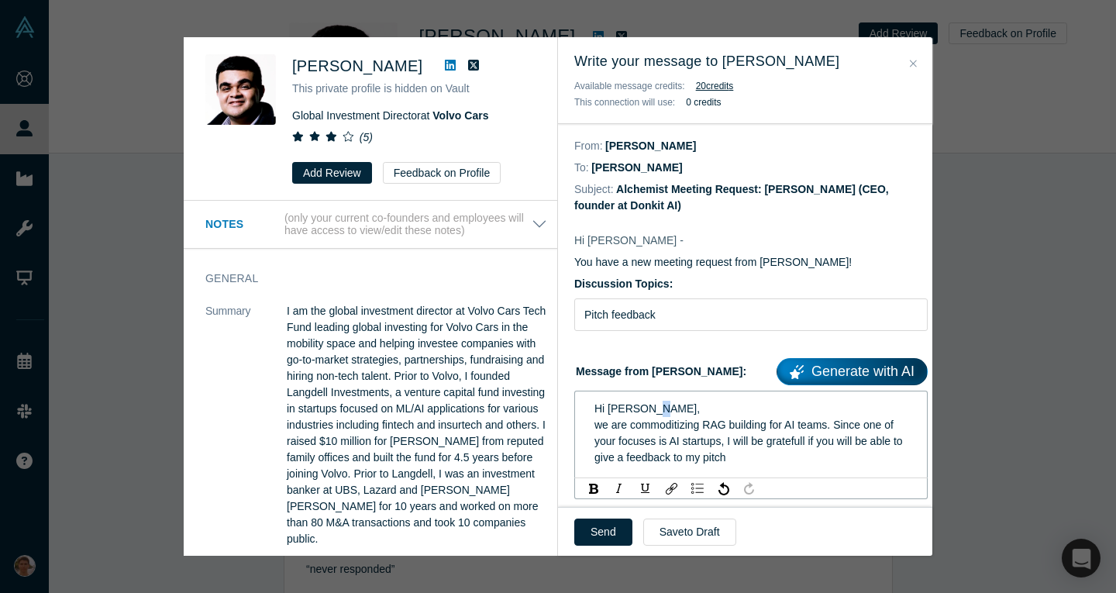
drag, startPoint x: 601, startPoint y: 425, endPoint x: 593, endPoint y: 426, distance: 8.7
click at [593, 426] on div "Hi Pratik, we are commoditizing RAG building for AI teams. Since one of your fo…" at bounding box center [751, 433] width 332 height 74
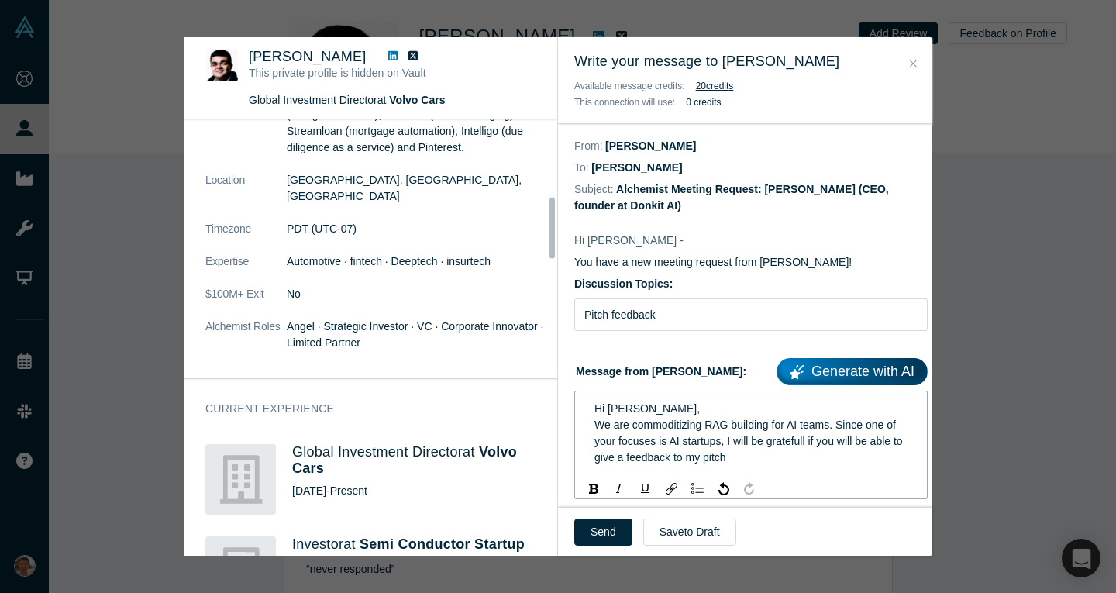
scroll to position [549, 0]
drag, startPoint x: 670, startPoint y: 447, endPoint x: 717, endPoint y: 436, distance: 48.7
click at [717, 436] on span "Hi Pratik, We are commoditizing RAG building for AI teams. Since one of your fo…" at bounding box center [750, 432] width 312 height 61
click at [590, 536] on button "Send" at bounding box center [603, 531] width 58 height 27
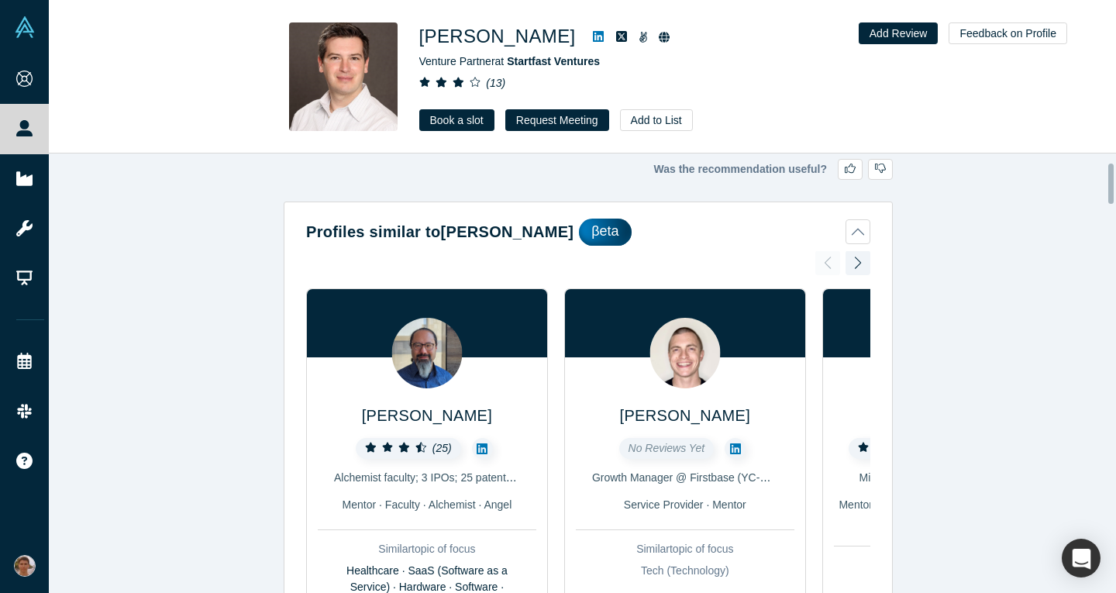
scroll to position [106, 0]
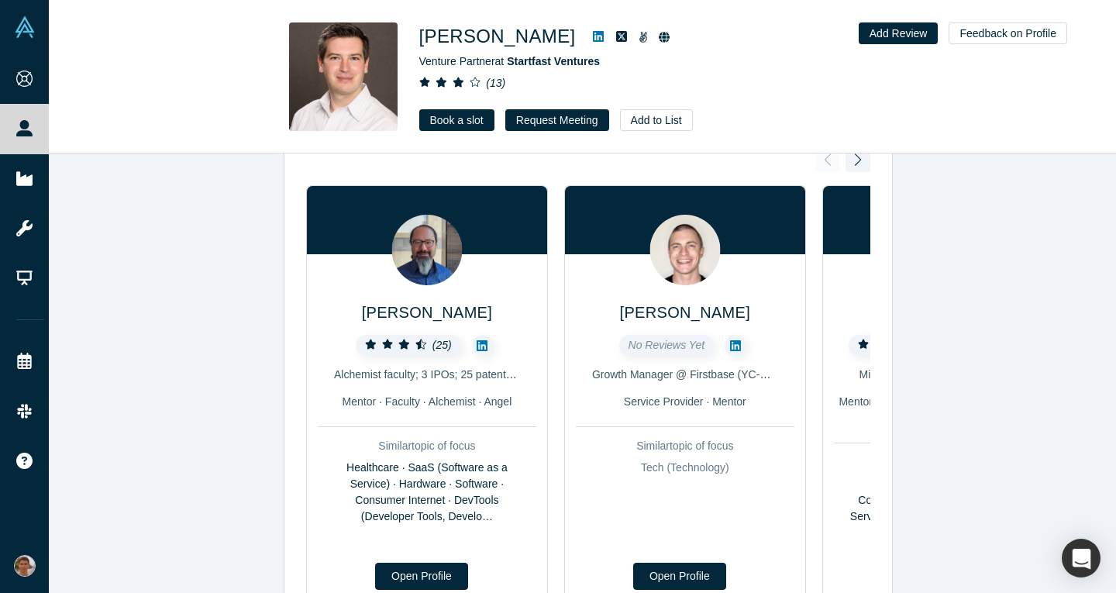
click at [862, 188] on div at bounding box center [943, 220] width 240 height 68
click at [854, 169] on div at bounding box center [858, 160] width 25 height 34
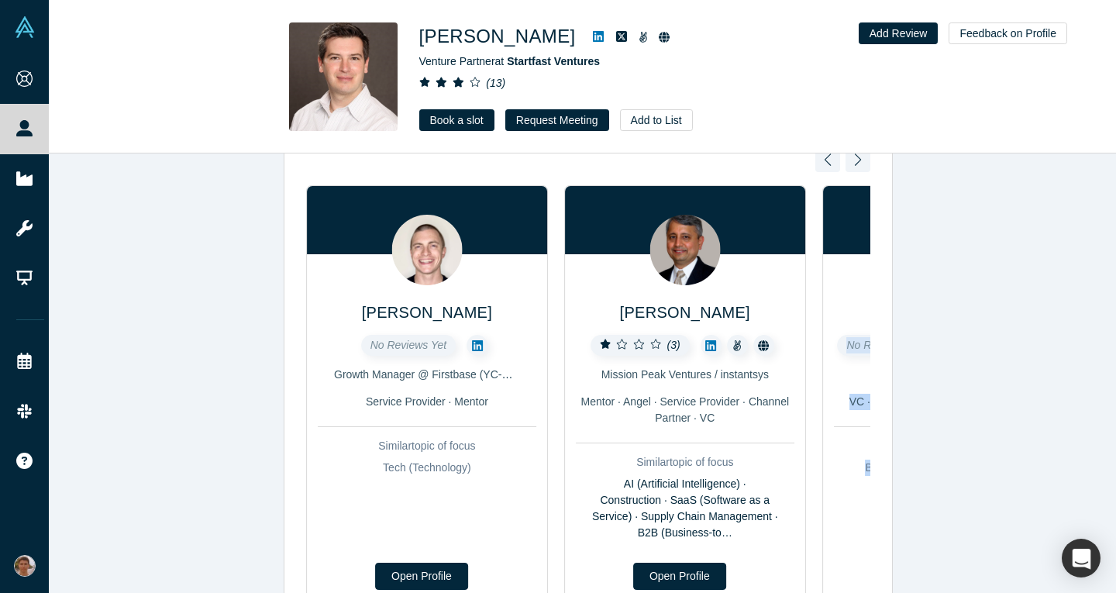
drag, startPoint x: 854, startPoint y: 169, endPoint x: 856, endPoint y: 225, distance: 55.8
click at [856, 225] on div "Adam Sah ( 25 ) Alchemist faculty; 3 IPOs; 25 patents; VC and angel; early@Goog…" at bounding box center [588, 393] width 564 height 491
click at [855, 167] on div at bounding box center [858, 160] width 25 height 34
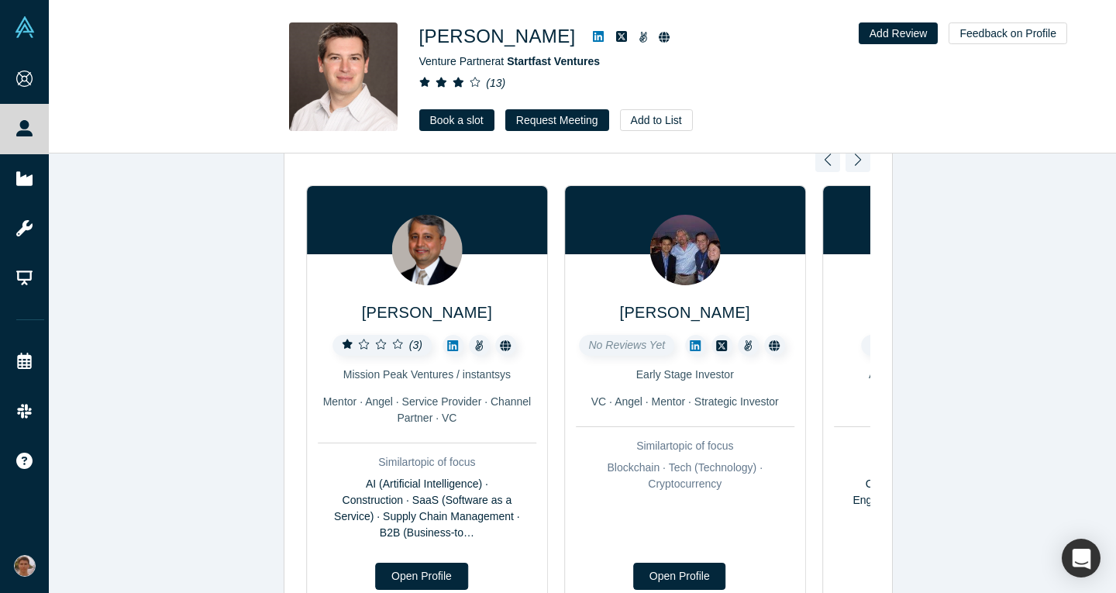
click at [853, 162] on div at bounding box center [858, 160] width 25 height 34
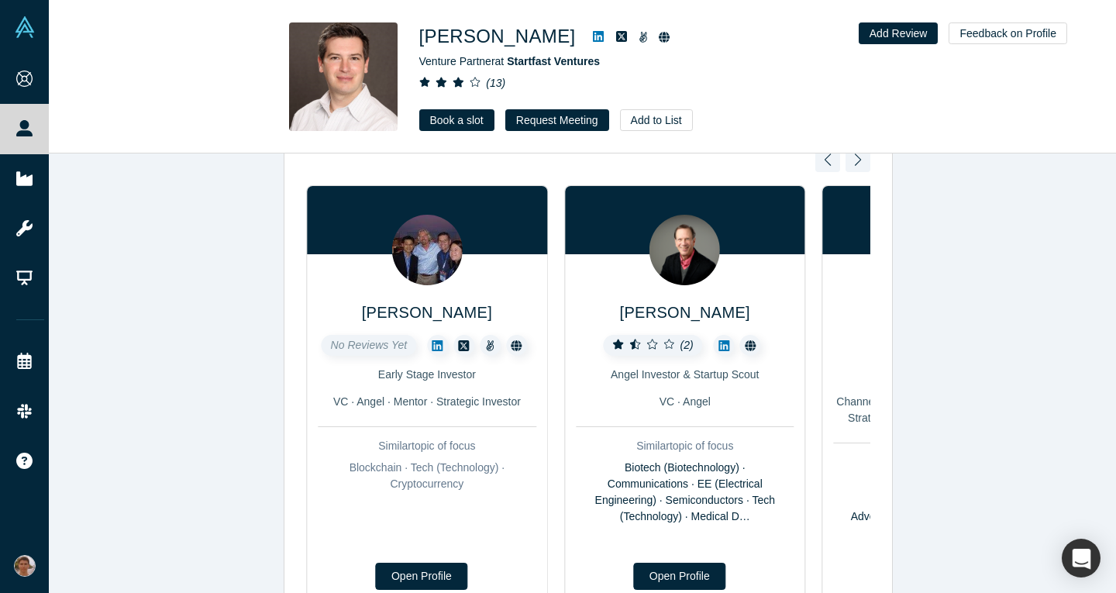
click at [853, 162] on div at bounding box center [858, 160] width 25 height 34
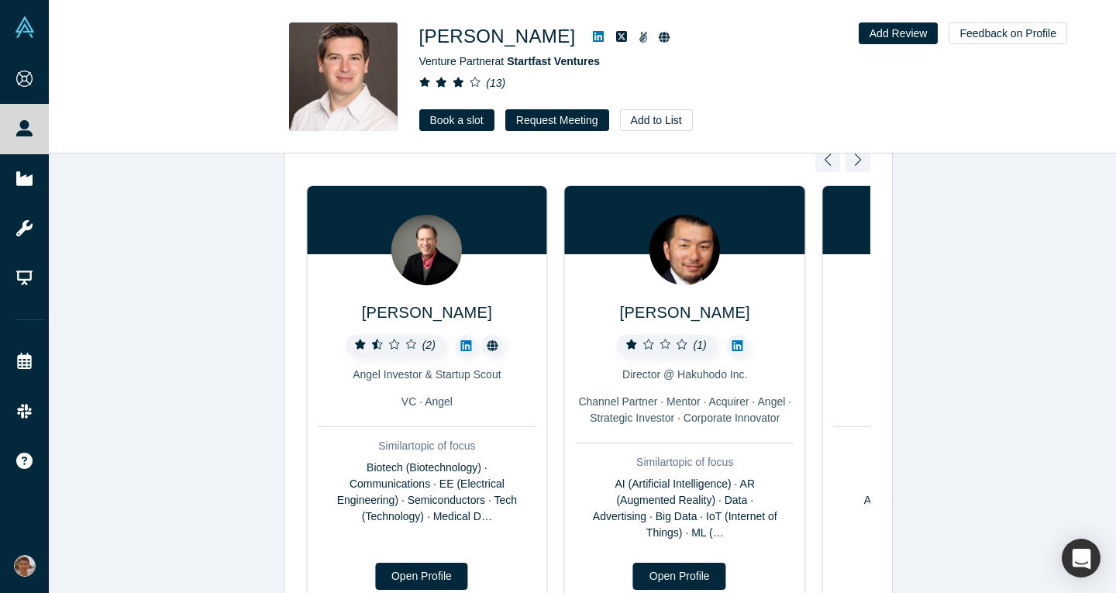
click at [853, 162] on div at bounding box center [858, 160] width 25 height 34
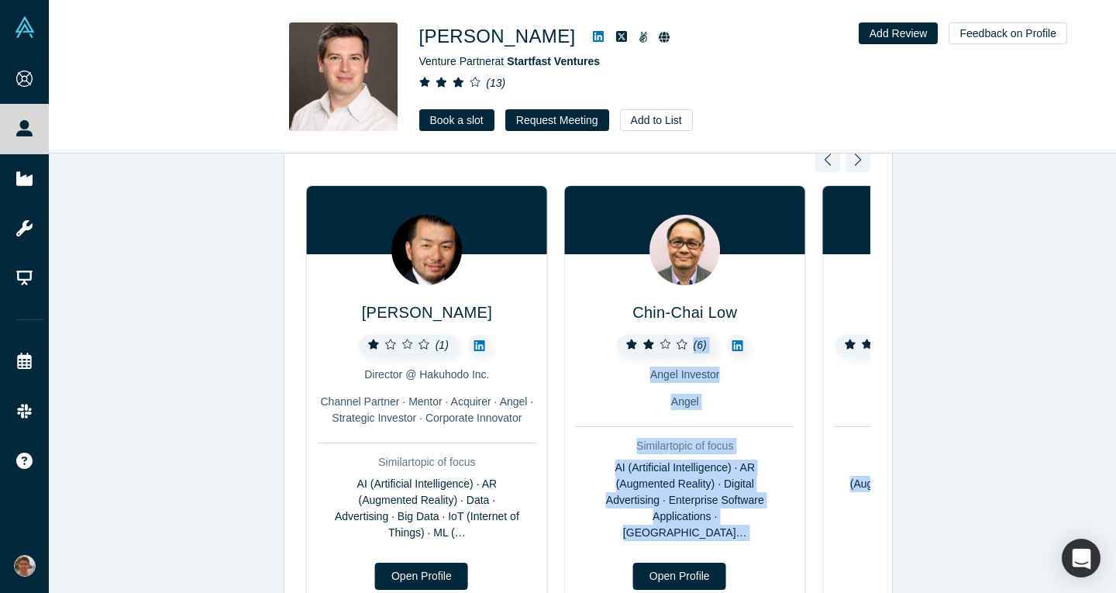
drag, startPoint x: 853, startPoint y: 162, endPoint x: 755, endPoint y: 313, distance: 180.4
click at [755, 313] on div "Adam Sah ( 25 ) Alchemist faculty; 3 IPOs; 25 patents; VC and angel; early@Goog…" at bounding box center [588, 393] width 564 height 491
click at [755, 313] on h2 "Chin-Chai Low" at bounding box center [685, 289] width 219 height 70
click at [760, 451] on div "Similar topic of focus" at bounding box center [685, 446] width 219 height 16
click at [853, 160] on div at bounding box center [858, 160] width 25 height 34
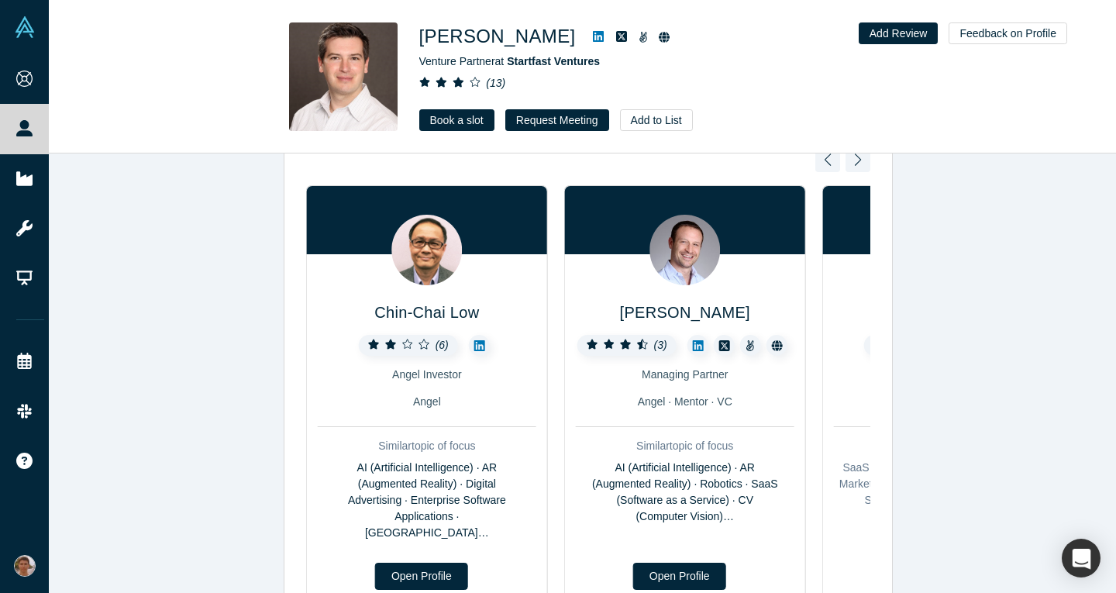
click at [851, 160] on div at bounding box center [858, 160] width 25 height 34
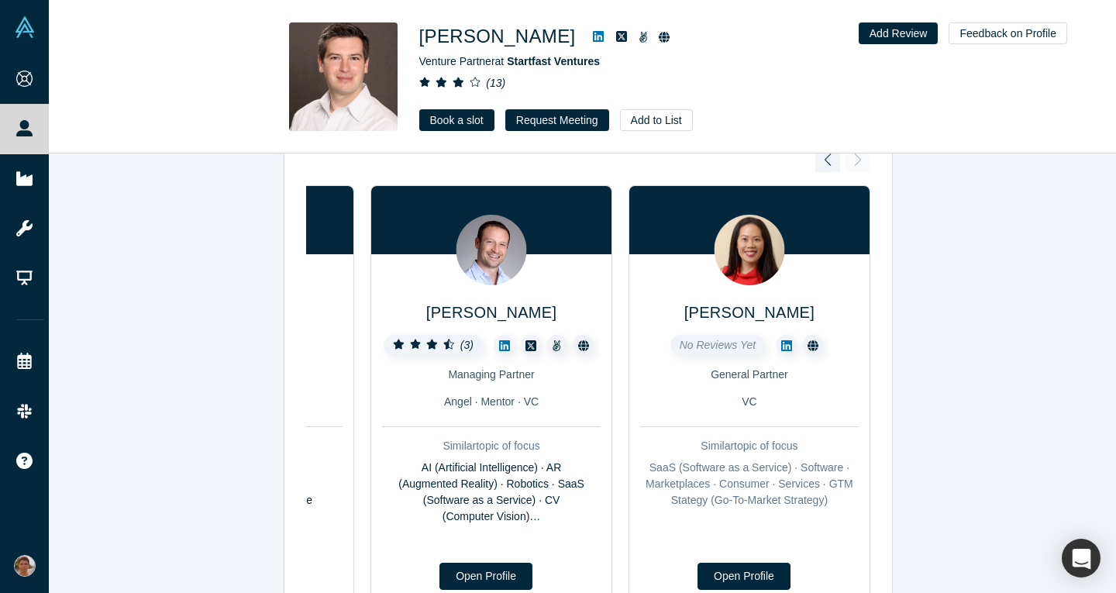
drag, startPoint x: 766, startPoint y: 315, endPoint x: 177, endPoint y: 153, distance: 610.3
click at [177, 153] on div "Michael Thaney Venture Partner at Startfast Ventures ( 13 ) Book a slot Request…" at bounding box center [582, 77] width 1067 height 153
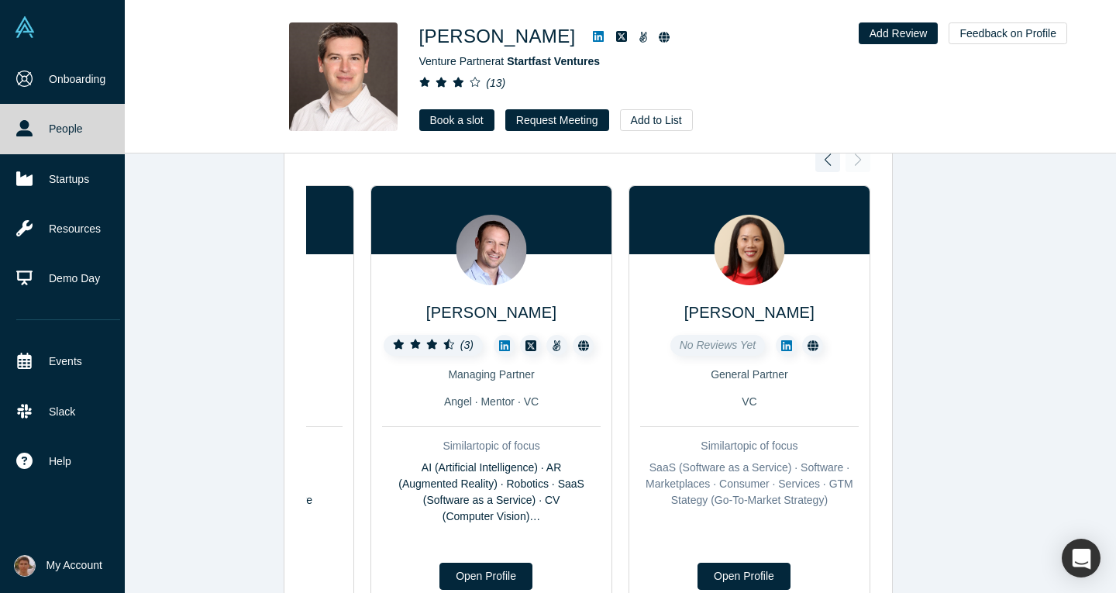
click at [17, 36] on img at bounding box center [25, 27] width 22 height 22
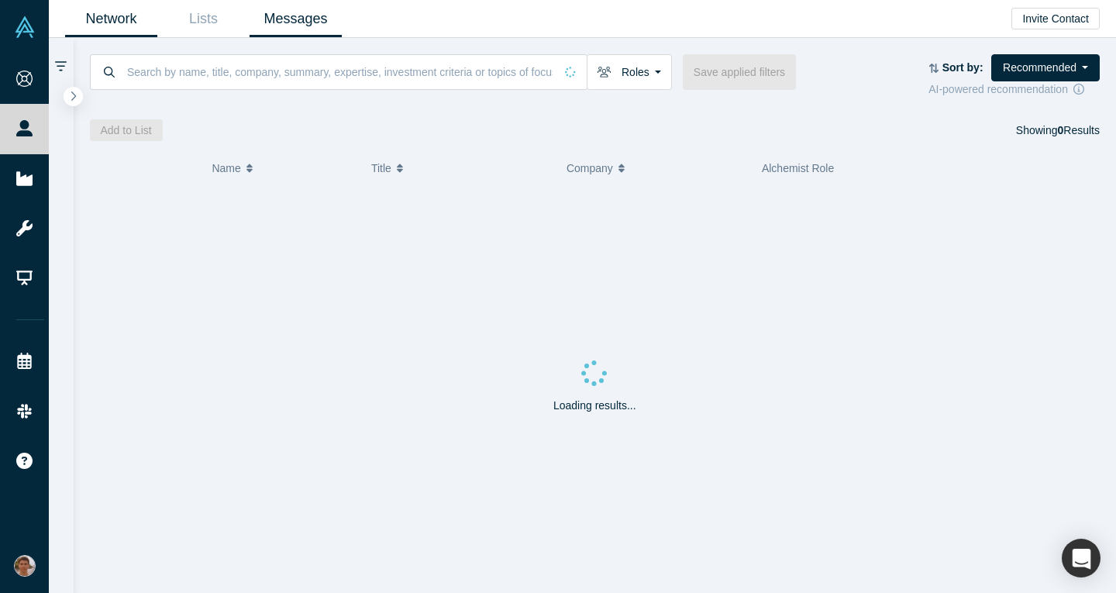
click at [319, 16] on link "Messages" at bounding box center [296, 19] width 92 height 36
click at [319, 16] on div "Network Lists Messages Invite Contact Roles Founders Faculty Mentors Alumni Men…" at bounding box center [582, 296] width 1067 height 593
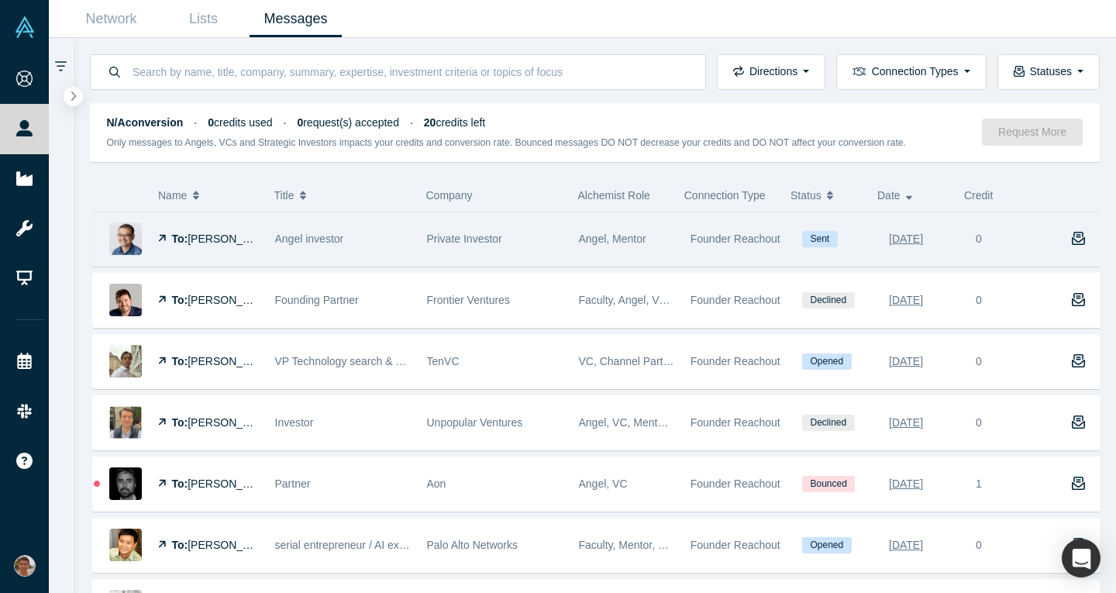
click at [389, 253] on div "Angel investor" at bounding box center [343, 238] width 136 height 53
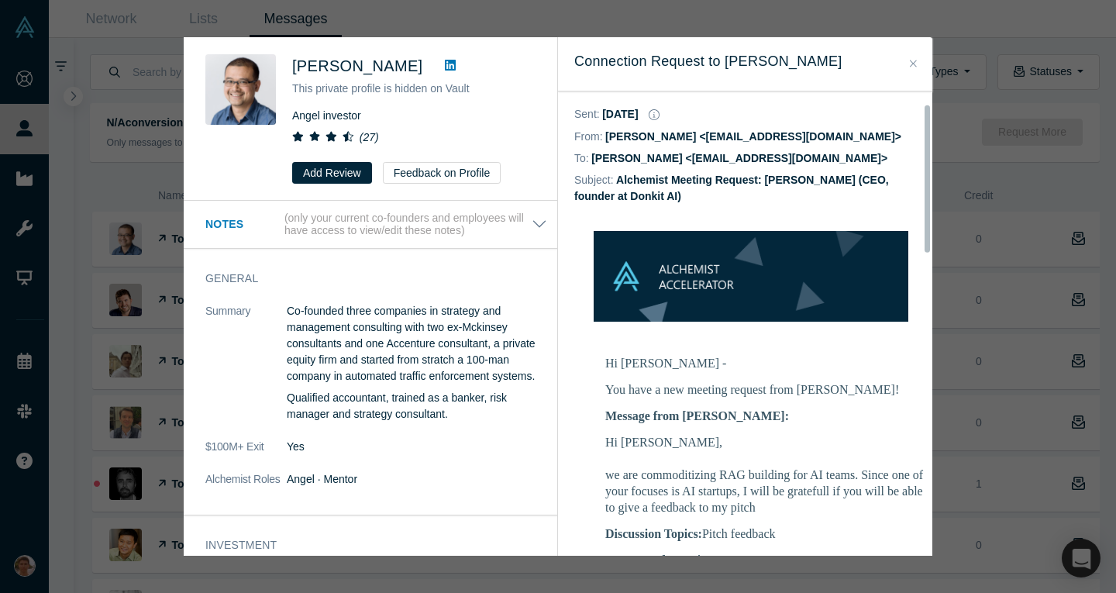
scroll to position [41, 0]
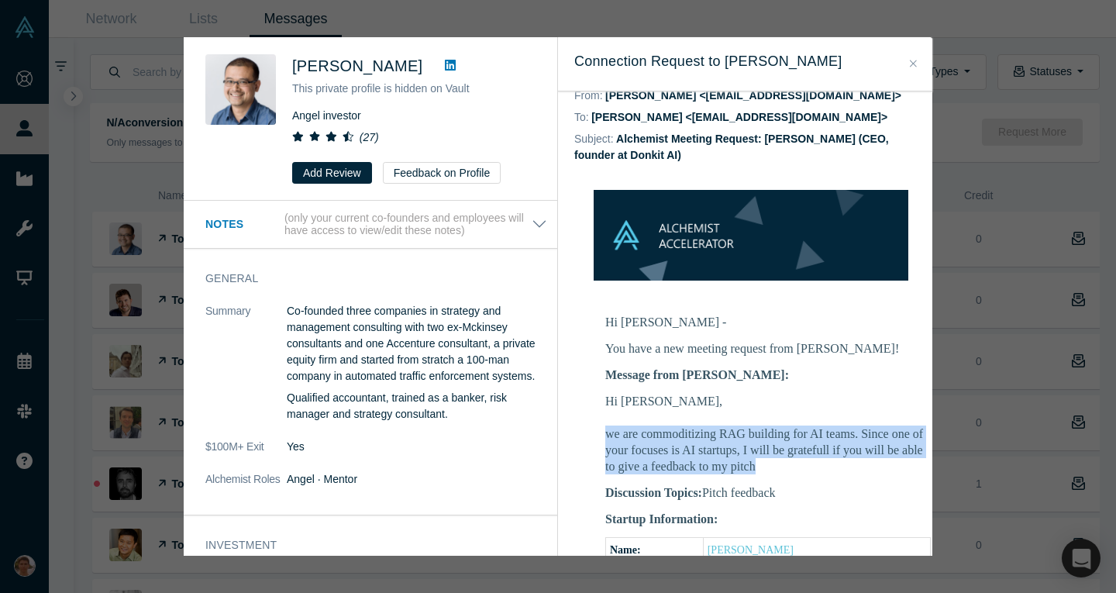
drag, startPoint x: 851, startPoint y: 465, endPoint x: 604, endPoint y: 427, distance: 250.1
copy p "we are commoditizing RAG building for AI teams. Since one of your focuses is AI…"
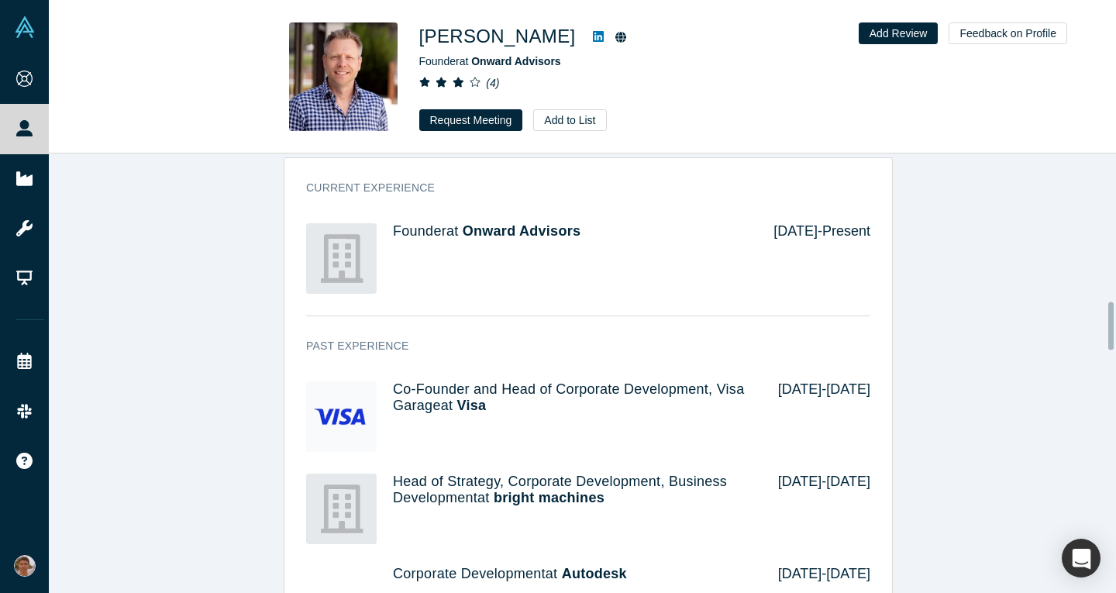
scroll to position [3386, 0]
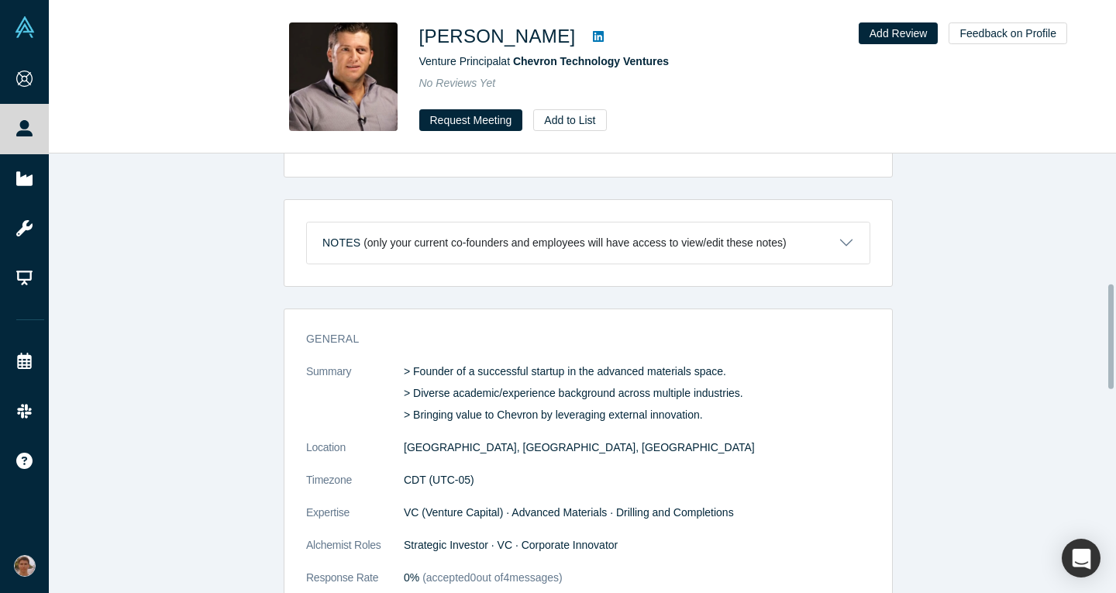
scroll to position [550, 0]
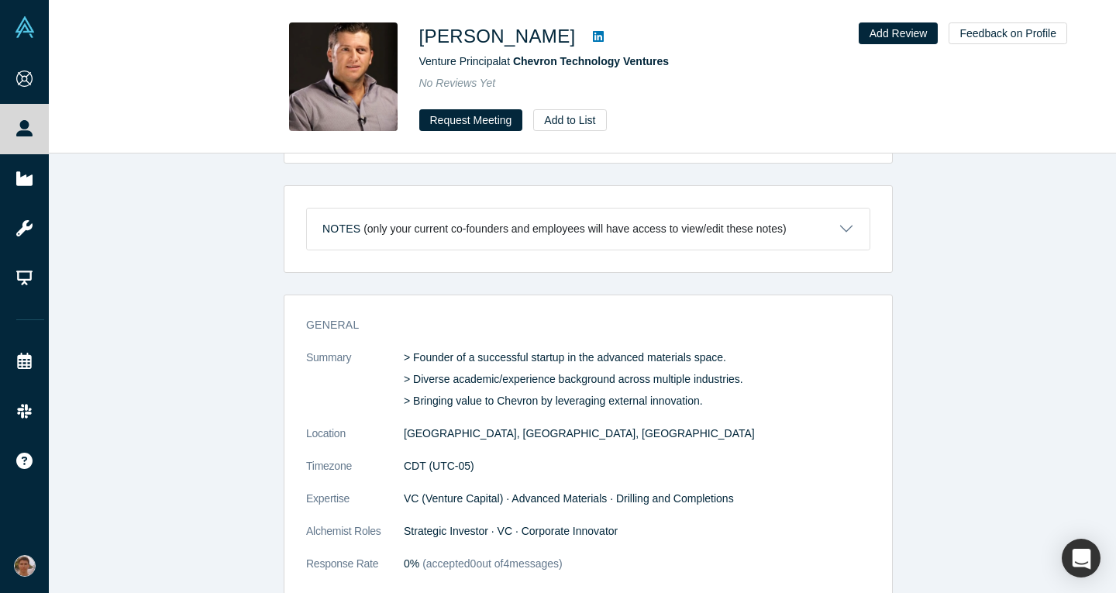
click at [750, 336] on div "General Summary > Founder of a successful startup in the advanced materials spa…" at bounding box center [588, 452] width 608 height 293
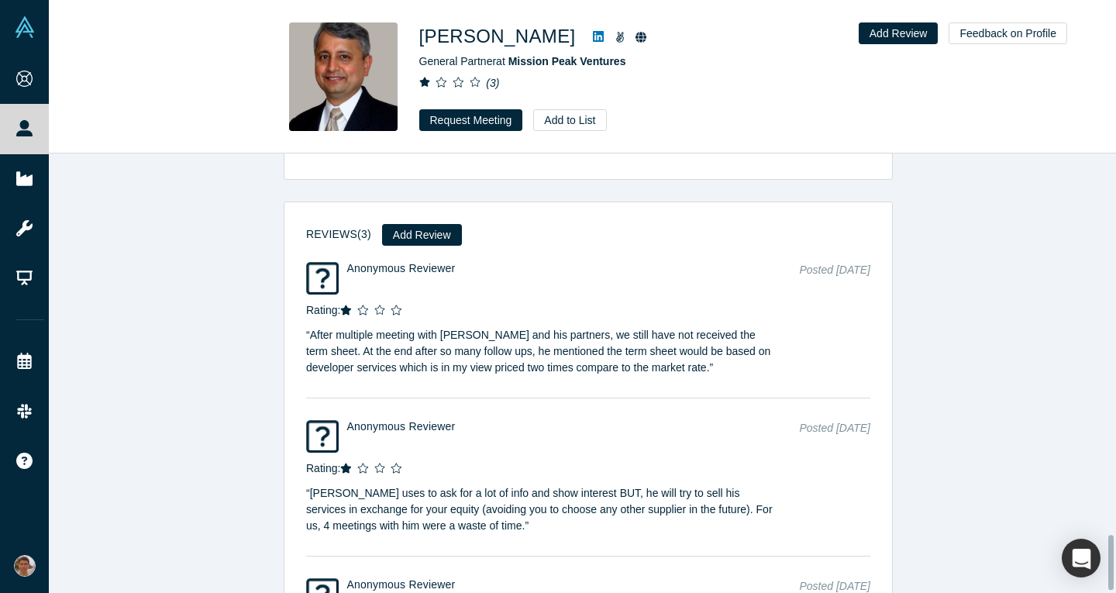
scroll to position [3089, 0]
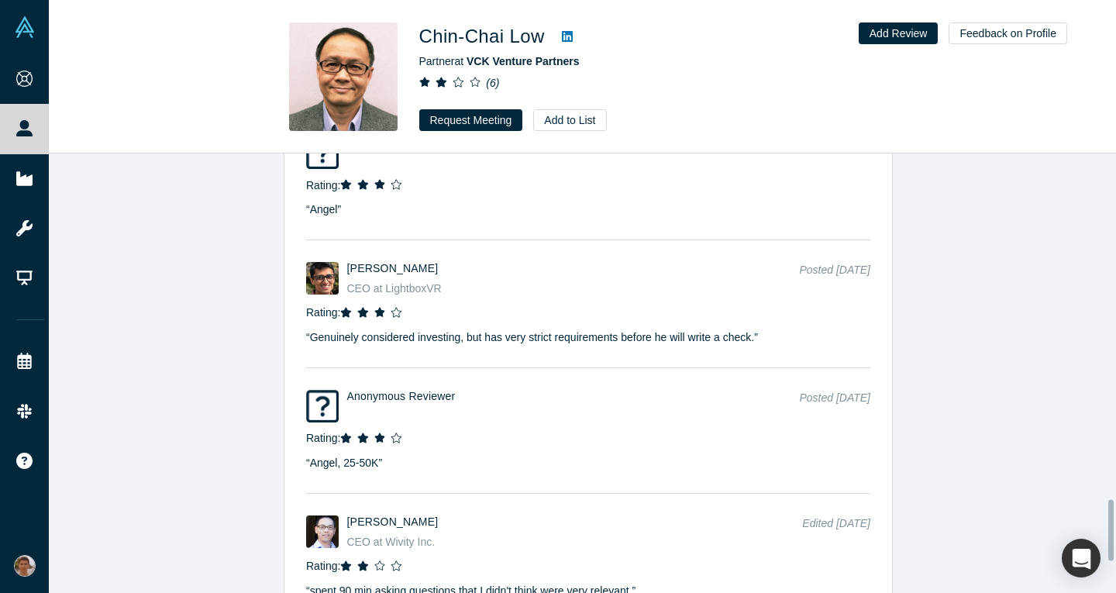
scroll to position [2699, 0]
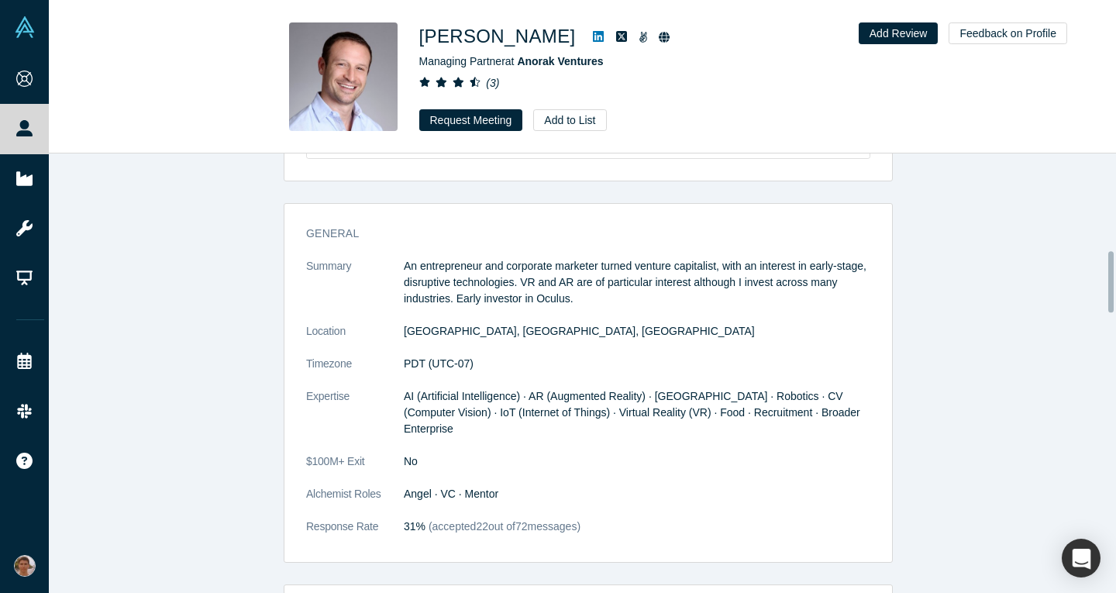
scroll to position [693, 0]
click at [450, 126] on button "Request Meeting" at bounding box center [471, 120] width 104 height 22
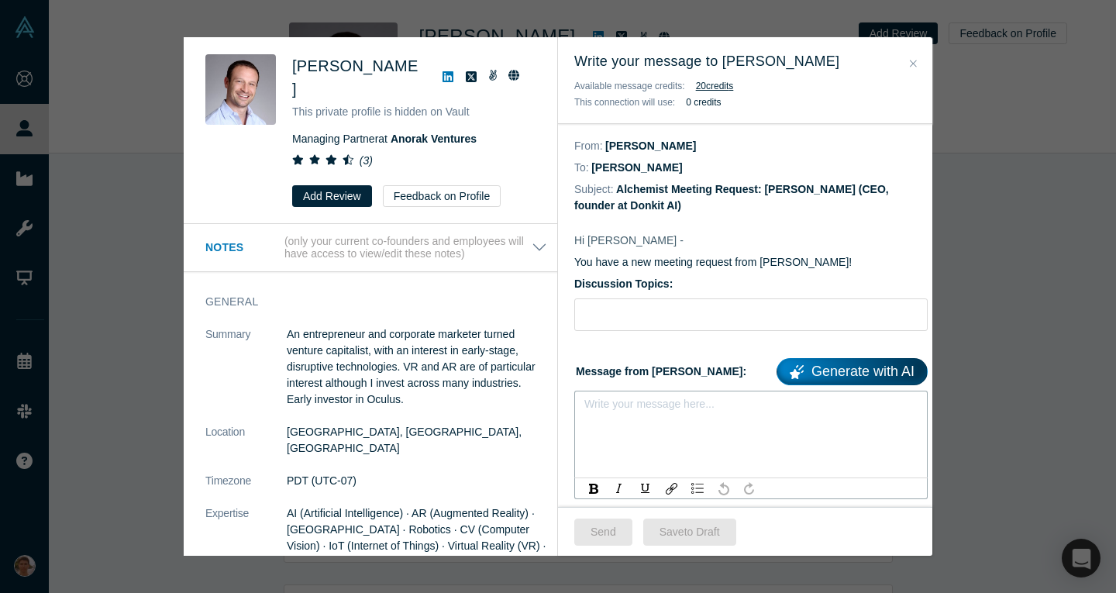
click at [650, 406] on div "rdw-editor" at bounding box center [751, 409] width 314 height 16
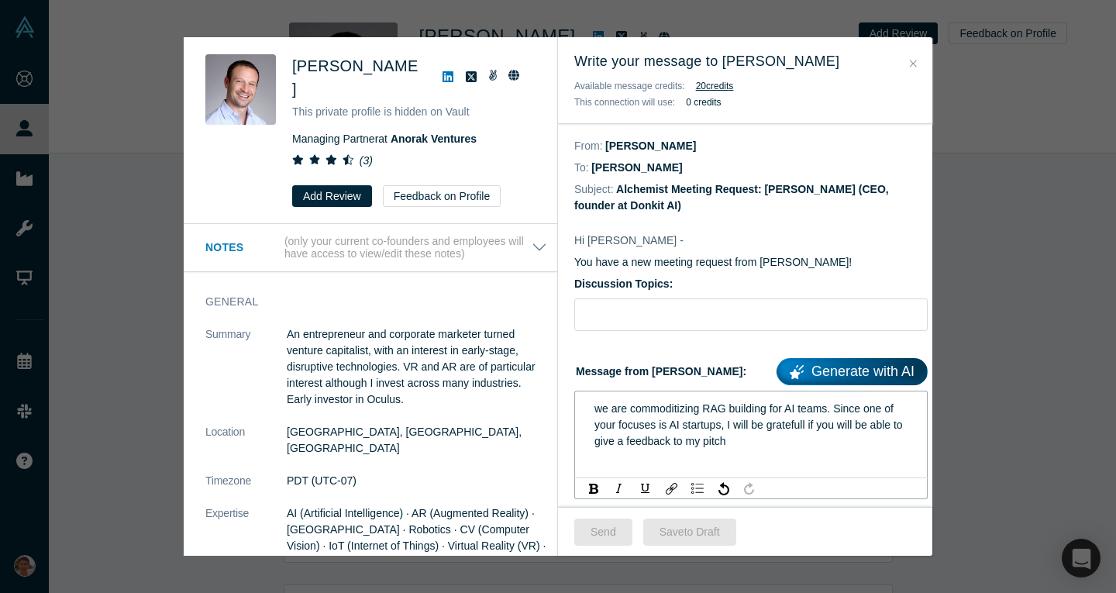
click at [594, 406] on div "we are commoditizing RAG building for AI teams. Since one of your focuses is AI…" at bounding box center [751, 425] width 332 height 58
click at [618, 316] on input "Discussion Topics:" at bounding box center [750, 314] width 353 height 33
type input "Pitch feedback"
click at [596, 398] on div "we are commoditizing RAG building for AI teams. Since one of your focuses is AI…" at bounding box center [751, 425] width 332 height 58
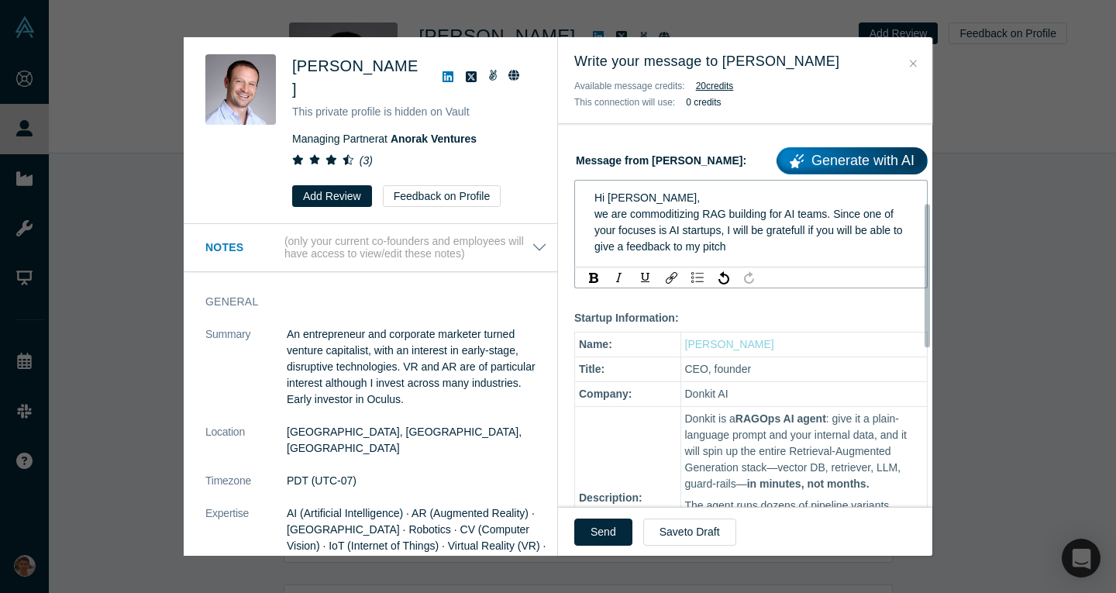
scroll to position [212, 0]
drag, startPoint x: 582, startPoint y: 529, endPoint x: 613, endPoint y: 281, distance: 250.7
click at [613, 281] on div "Write your message to [PERSON_NAME] Available message credits: 20 credit s This…" at bounding box center [745, 296] width 374 height 518
click at [592, 214] on div "Hi [PERSON_NAME], we are commoditizing RAG building for AI teams. Since one of …" at bounding box center [751, 221] width 332 height 74
click at [591, 531] on button "Send" at bounding box center [603, 531] width 58 height 27
